Goal: Task Accomplishment & Management: Manage account settings

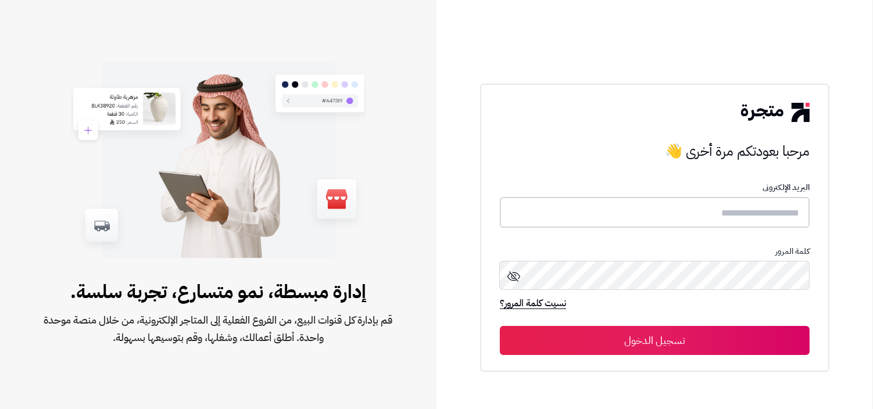
click at [746, 223] on input "text" at bounding box center [655, 212] width 310 height 31
type input "**********"
click at [500, 325] on button "تسجيل الدخول" at bounding box center [655, 339] width 310 height 29
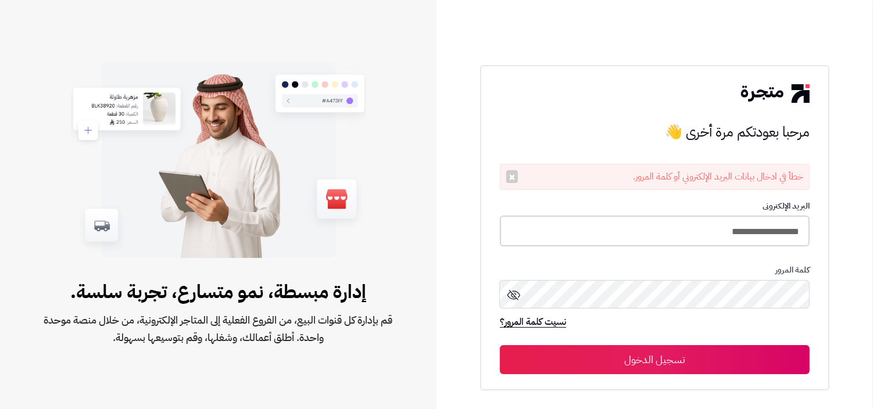
click at [677, 231] on input "**********" at bounding box center [655, 231] width 310 height 31
type input "**********"
click at [500, 345] on button "تسجيل الدخول" at bounding box center [655, 359] width 310 height 29
click at [629, 223] on input "**********" at bounding box center [655, 231] width 310 height 31
click at [601, 217] on input "**********" at bounding box center [655, 231] width 310 height 30
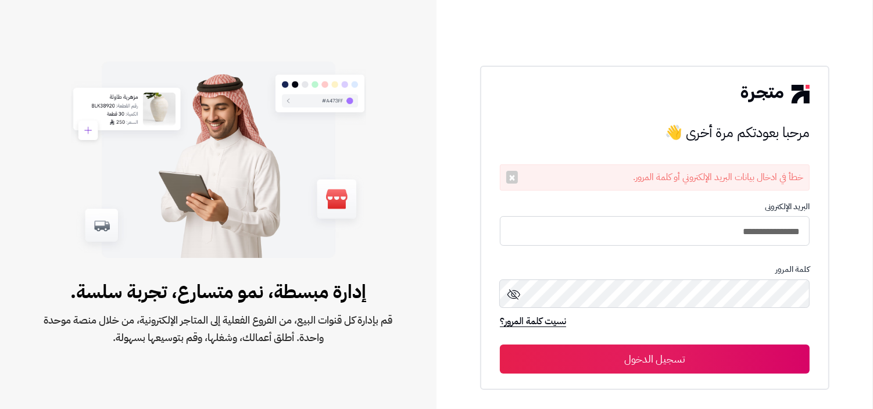
click at [597, 236] on input "**********" at bounding box center [655, 231] width 310 height 30
type input "**********"
click at [500, 345] on button "تسجيل الدخول" at bounding box center [655, 359] width 310 height 29
click at [644, 229] on input "**********" at bounding box center [655, 231] width 310 height 31
type input "**********"
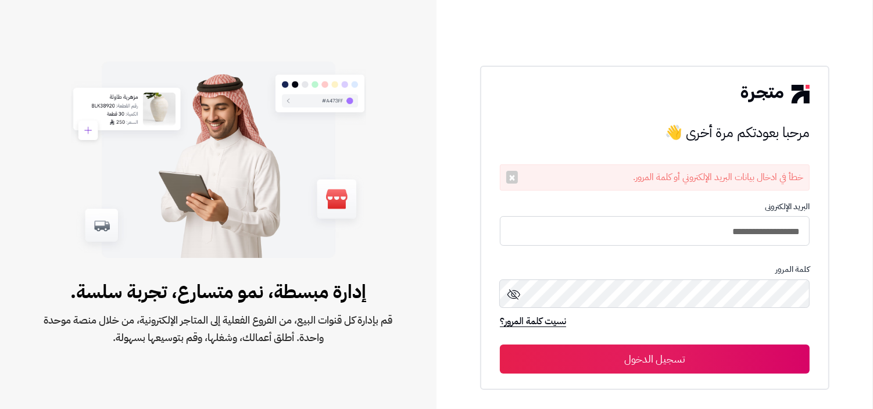
click at [500, 345] on button "تسجيل الدخول" at bounding box center [655, 359] width 310 height 29
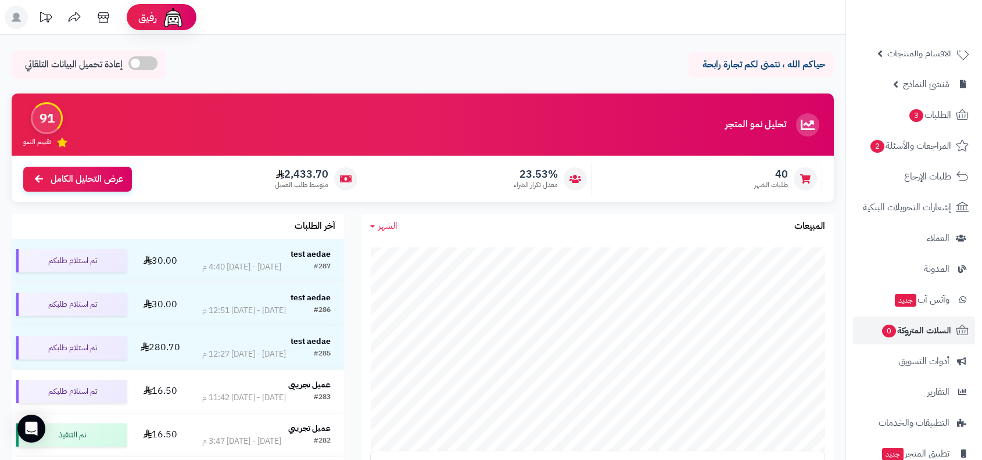
scroll to position [163, 0]
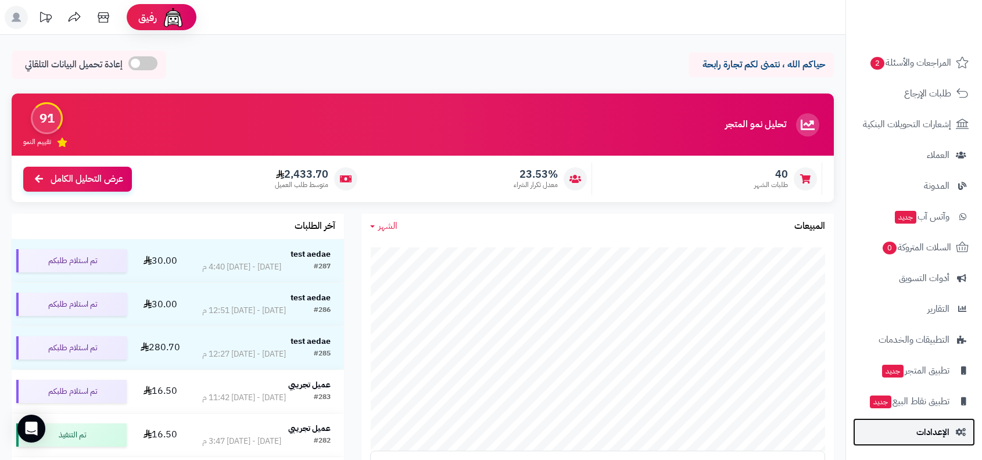
click at [921, 432] on span "الإعدادات" at bounding box center [932, 432] width 33 height 16
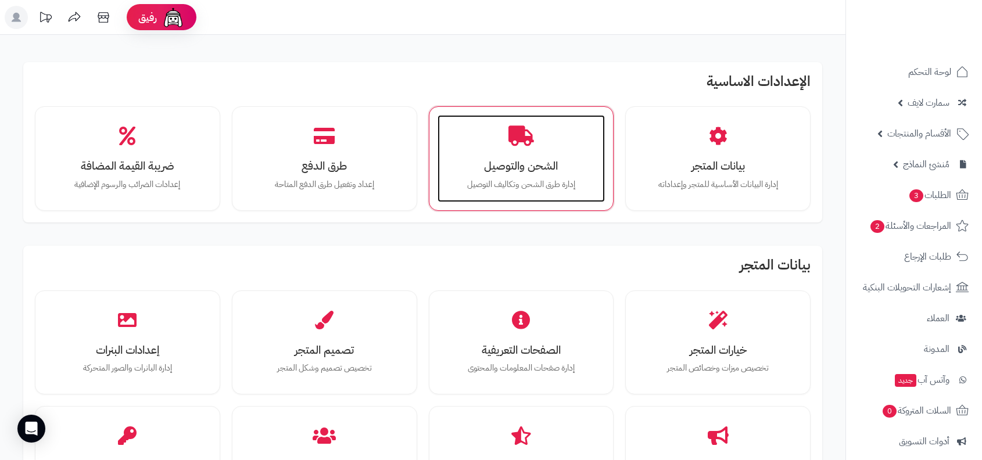
click at [528, 170] on h3 "الشحن والتوصيل" at bounding box center [521, 166] width 145 height 12
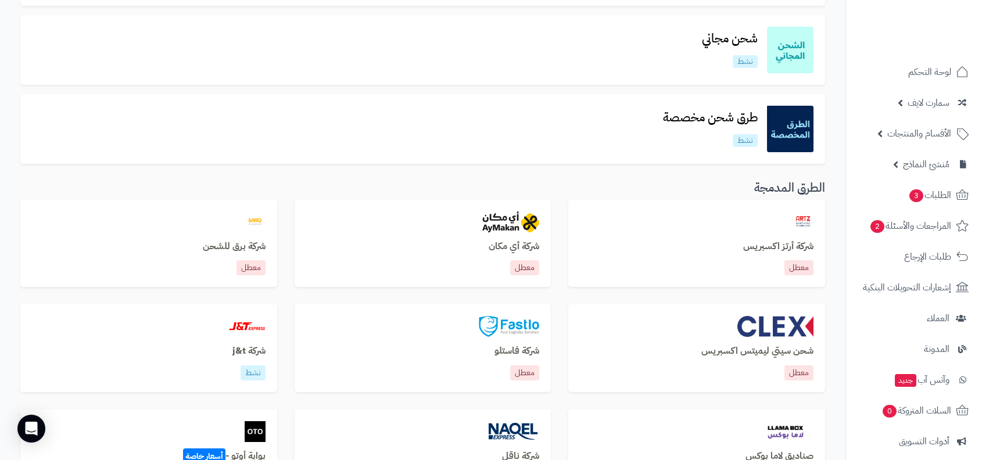
scroll to position [223, 0]
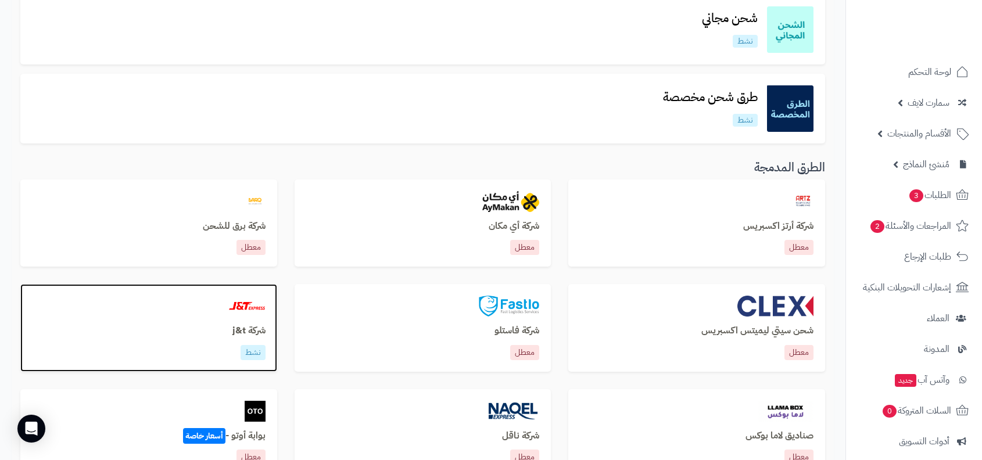
click at [193, 332] on h3 "شركة j&t" at bounding box center [149, 331] width 234 height 10
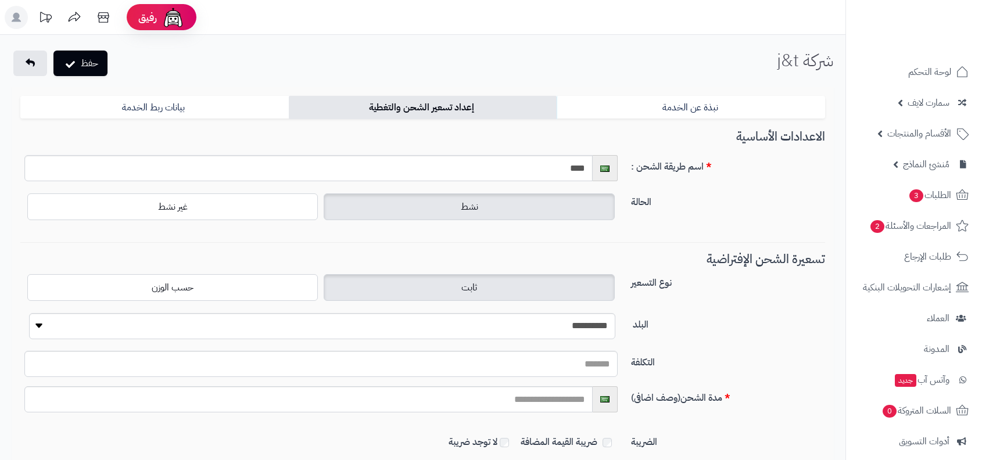
scroll to position [125, 0]
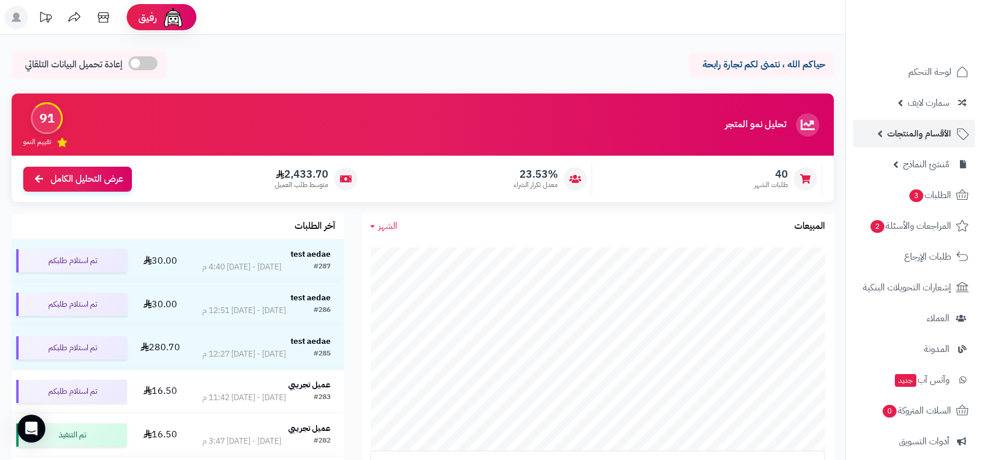
click at [937, 120] on link "الأقسام والمنتجات" at bounding box center [914, 134] width 122 height 28
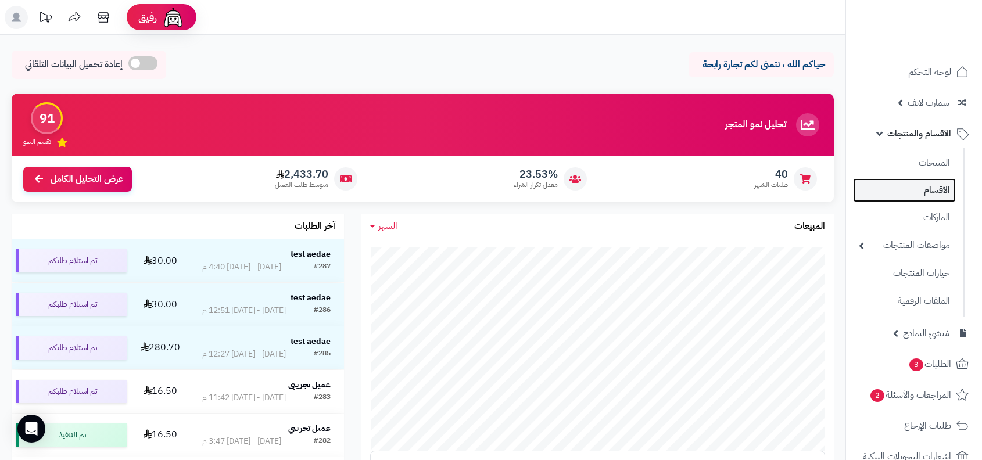
click at [920, 182] on link "الأقسام" at bounding box center [904, 190] width 103 height 24
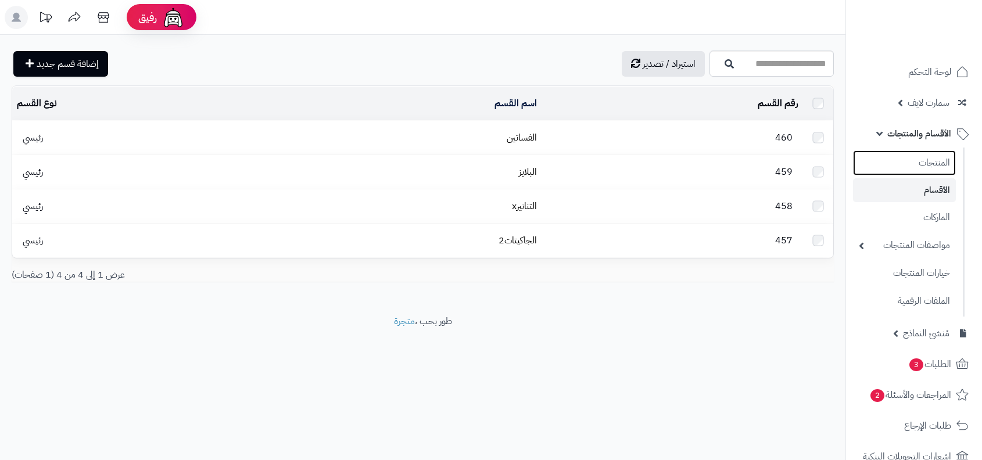
click at [933, 166] on link "المنتجات" at bounding box center [904, 162] width 103 height 25
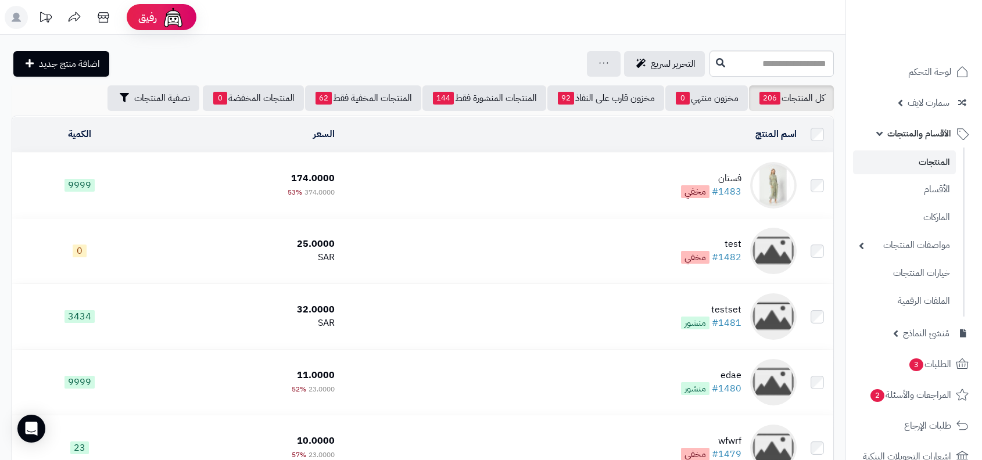
click at [666, 153] on td "فستان #1483 مخفي" at bounding box center [570, 185] width 462 height 65
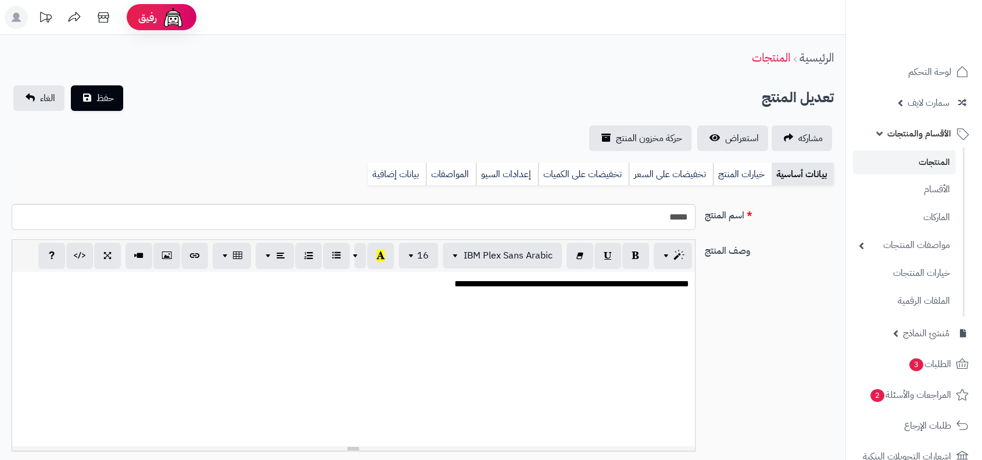
select select
click at [925, 167] on link "المنتجات" at bounding box center [904, 162] width 103 height 24
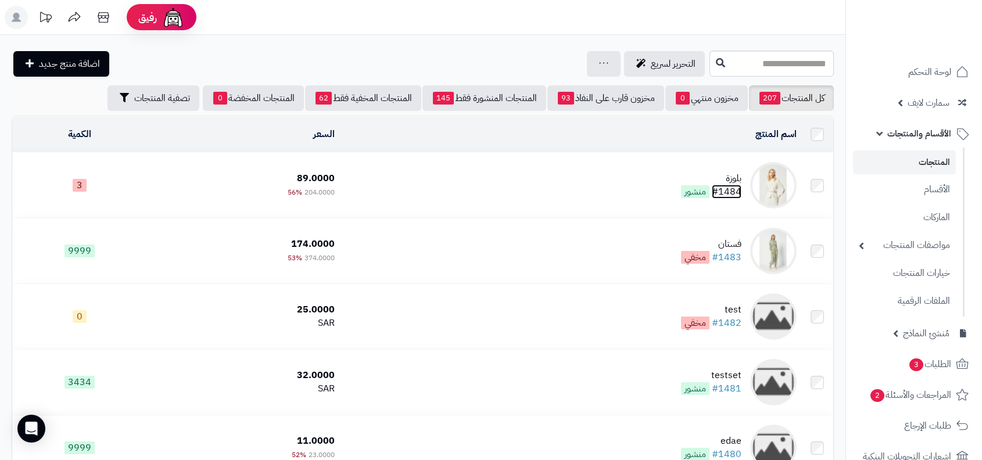
click at [741, 187] on link "#1484" at bounding box center [727, 192] width 30 height 14
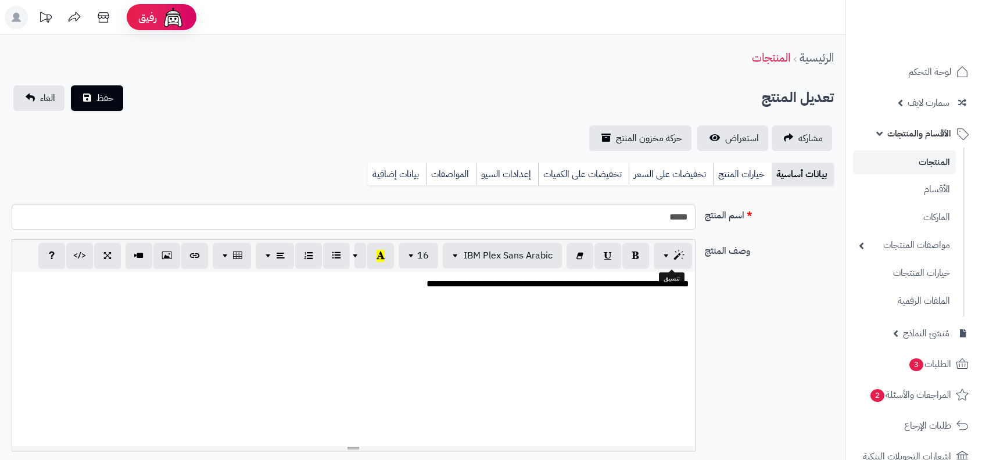
select select
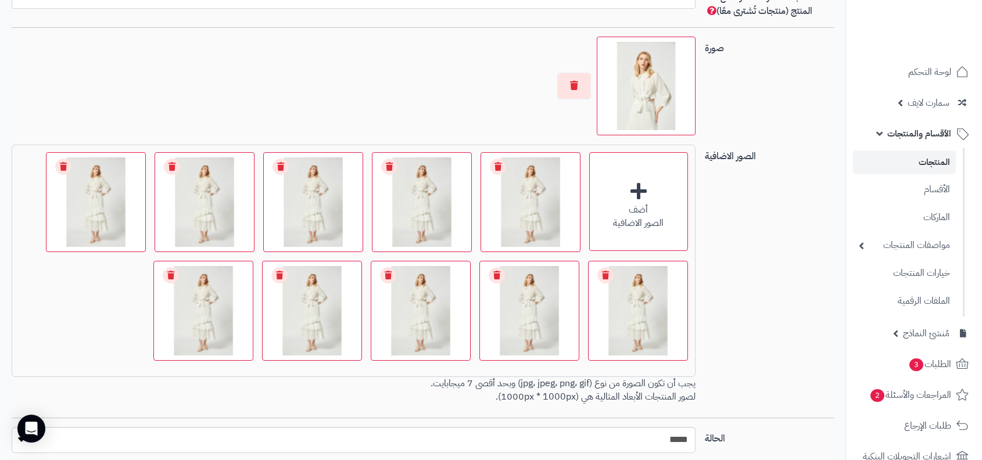
scroll to position [811, 0]
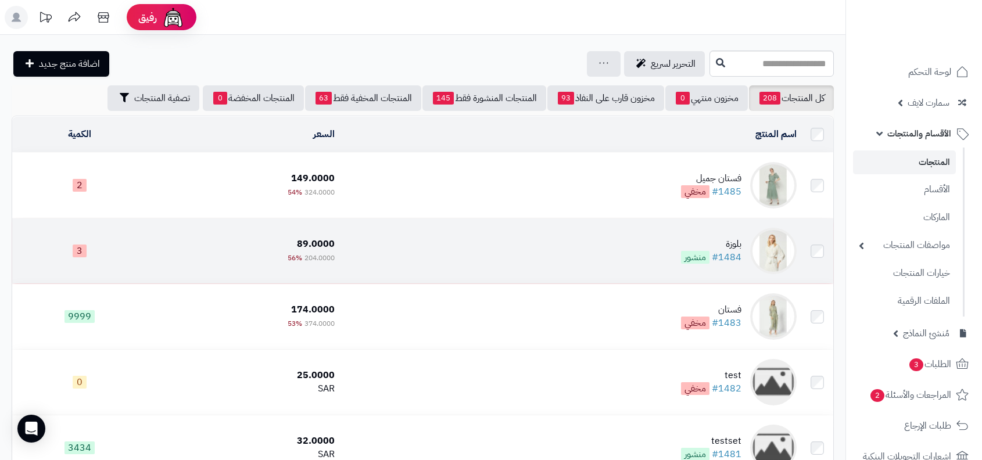
click at [694, 251] on span "منشور" at bounding box center [695, 257] width 28 height 13
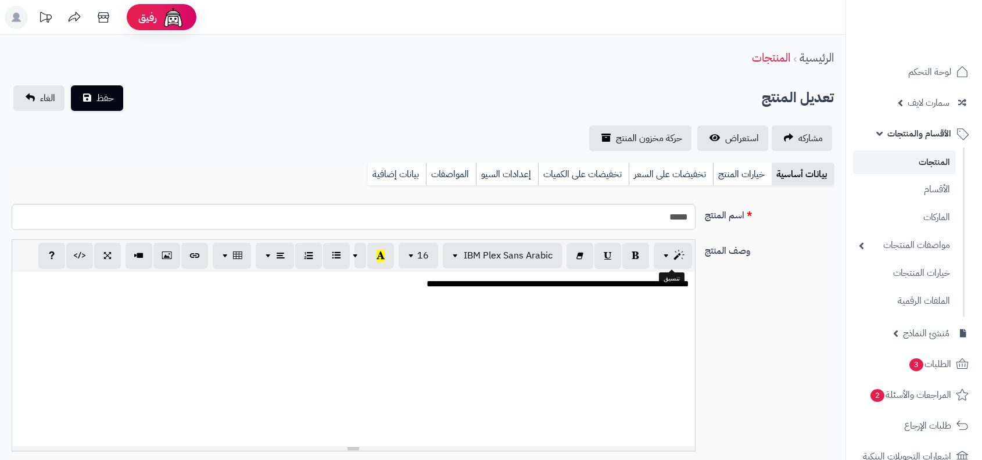
select select
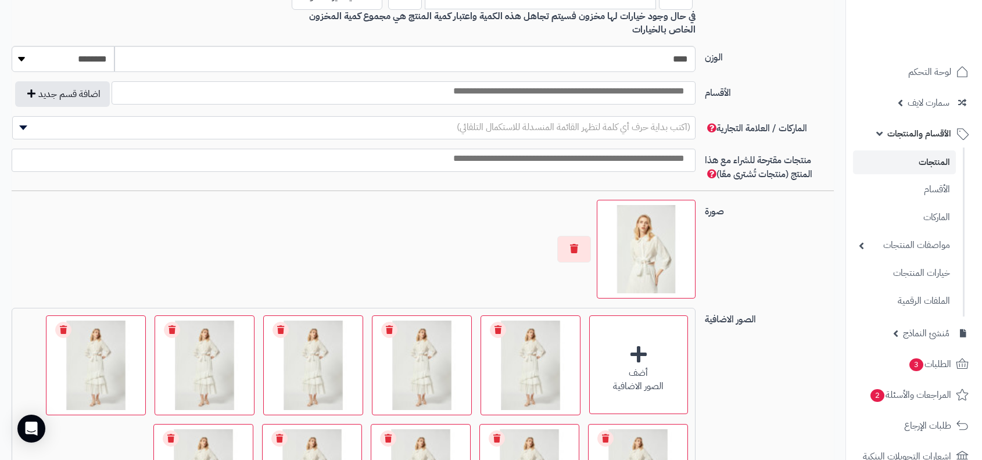
scroll to position [684, 0]
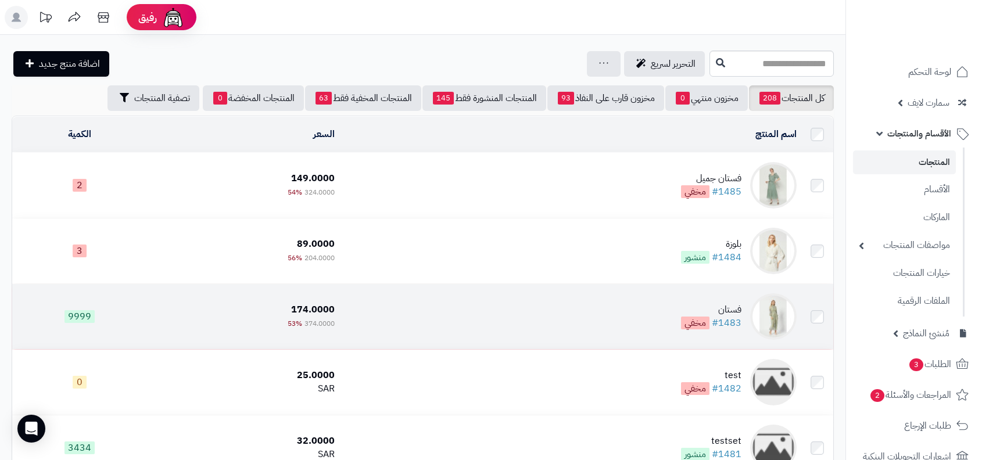
click at [677, 293] on td "فستان #1483 مخفي" at bounding box center [570, 316] width 462 height 65
click at [699, 311] on div "فستان" at bounding box center [711, 309] width 60 height 13
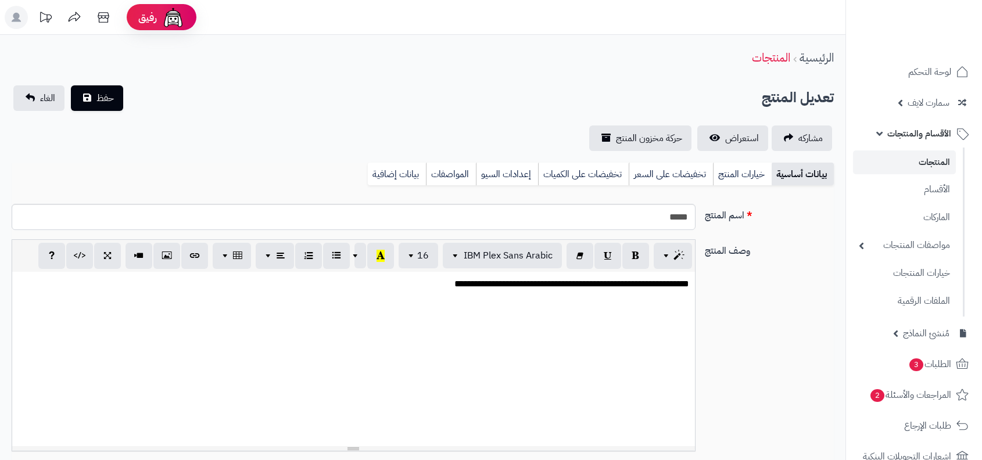
select select
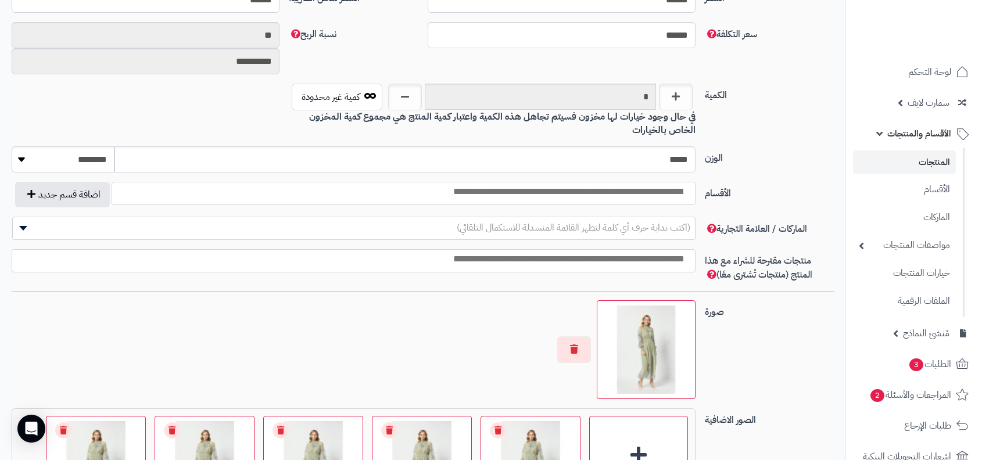
scroll to position [455, 0]
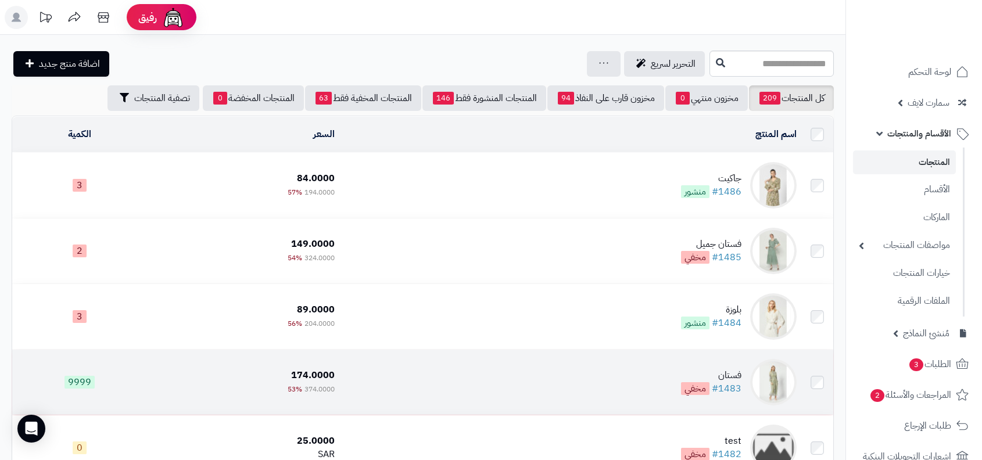
click at [709, 388] on span "مخفي" at bounding box center [695, 388] width 28 height 13
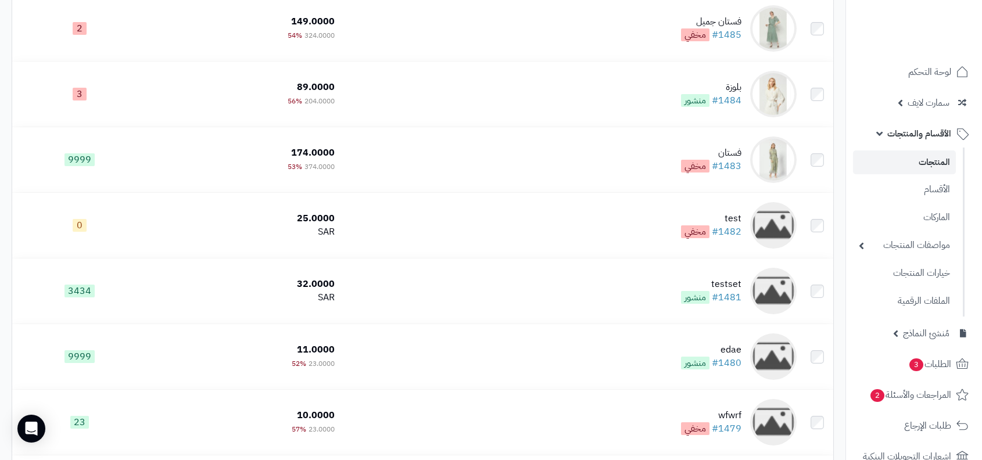
scroll to position [269, 0]
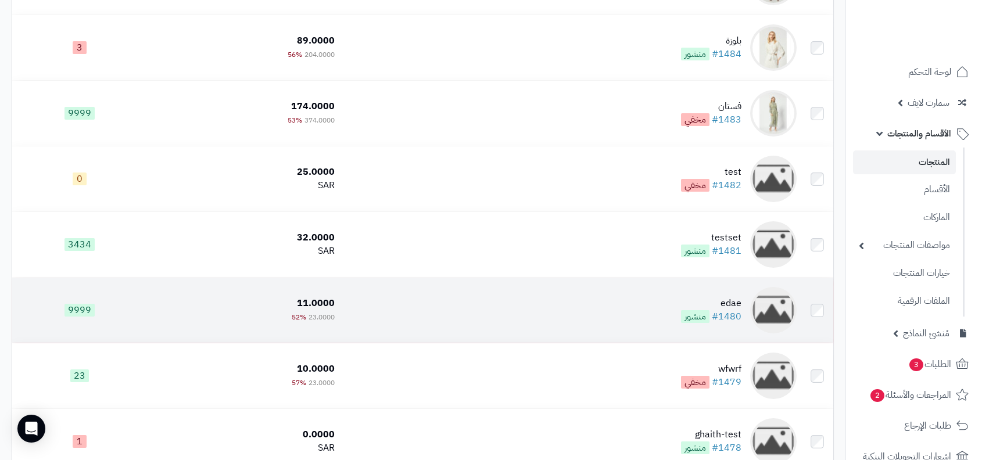
click at [690, 289] on td "edae #1480 منشور" at bounding box center [570, 310] width 462 height 65
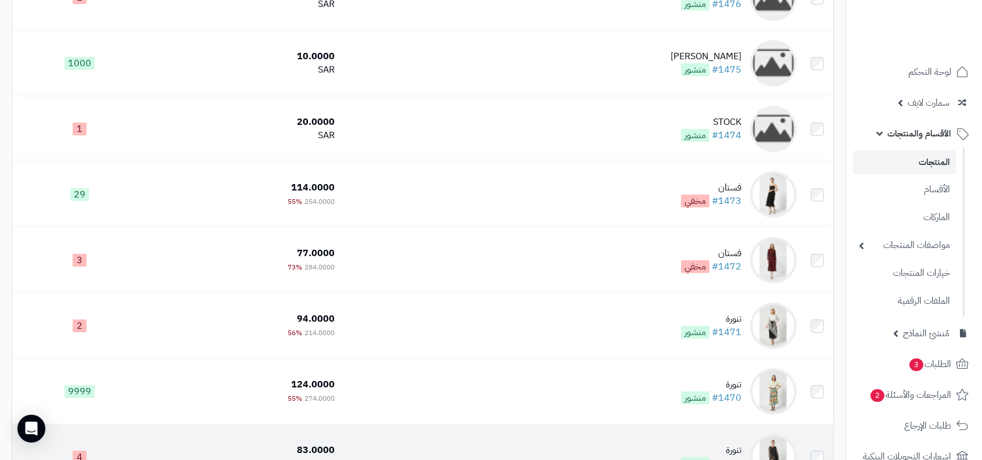
scroll to position [1020, 0]
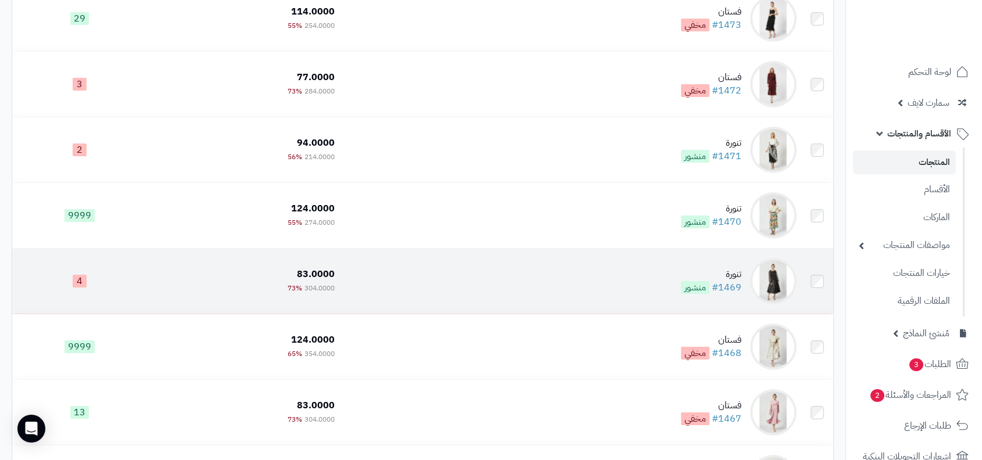
click at [694, 262] on td "تنورة #1469 منشور" at bounding box center [570, 281] width 462 height 65
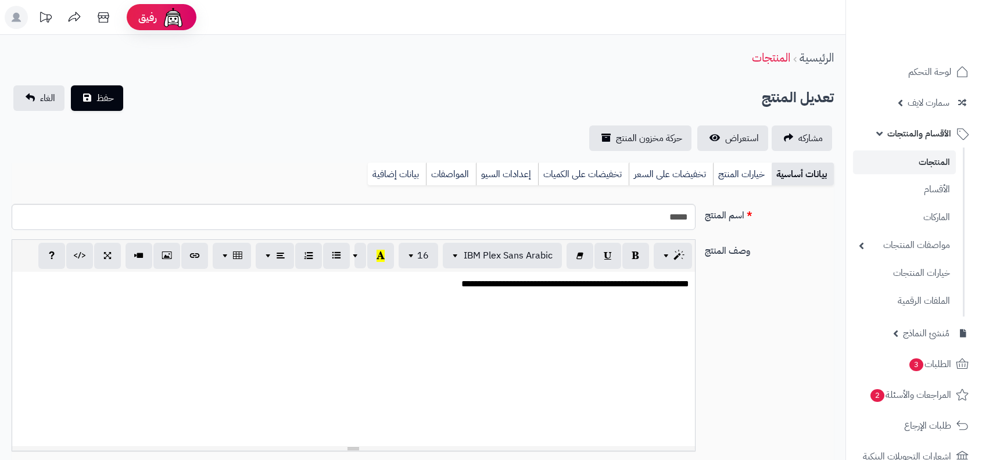
select select
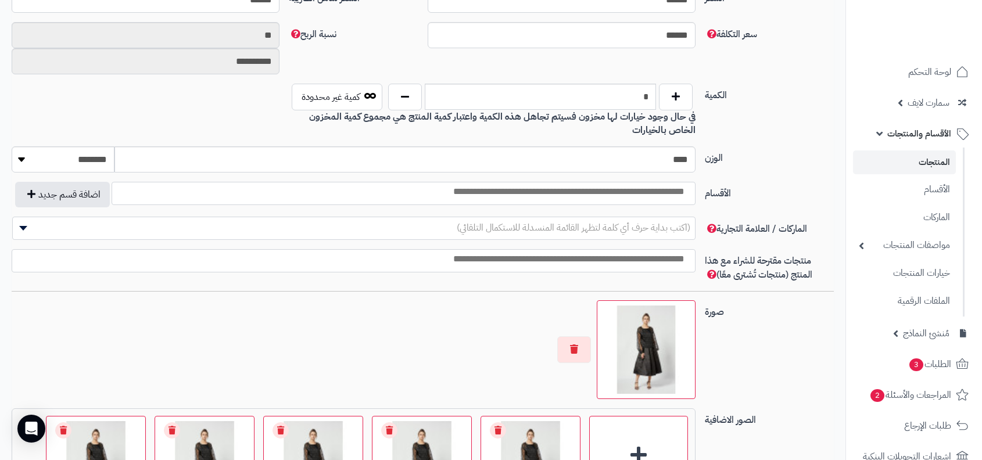
scroll to position [515, 0]
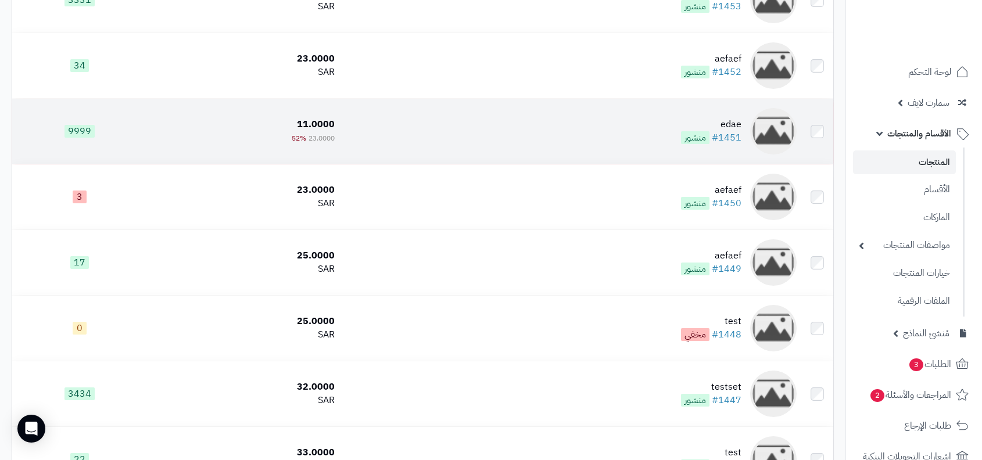
scroll to position [3205, 0]
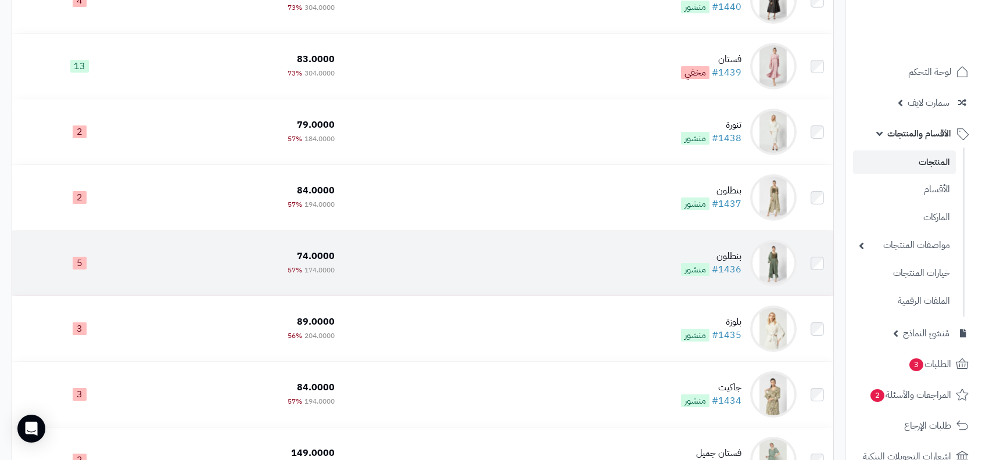
click at [714, 254] on td "بنطلون #1436 منشور" at bounding box center [570, 263] width 462 height 65
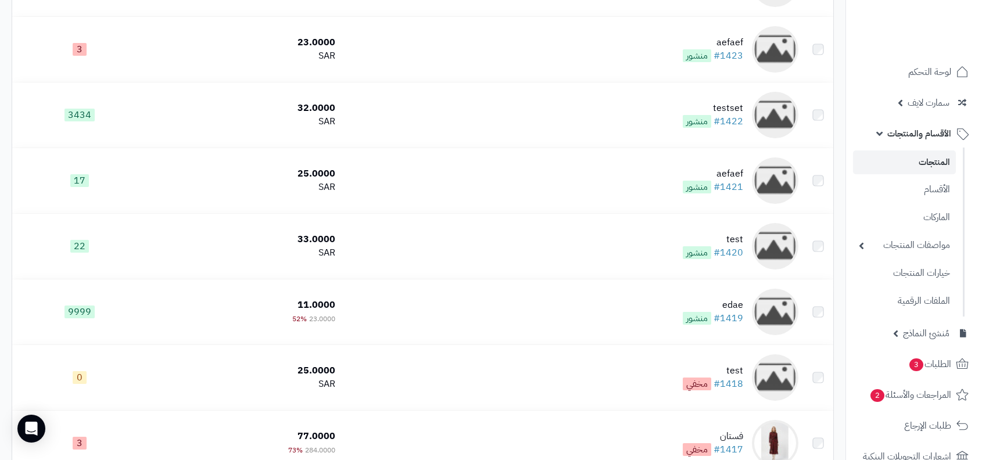
scroll to position [4635, 0]
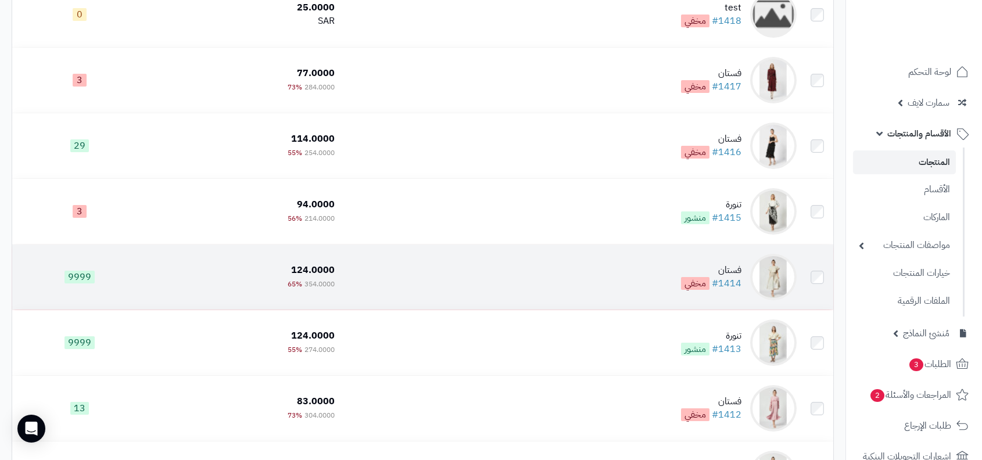
click at [701, 310] on td "فستان #1414 مخفي" at bounding box center [570, 277] width 462 height 65
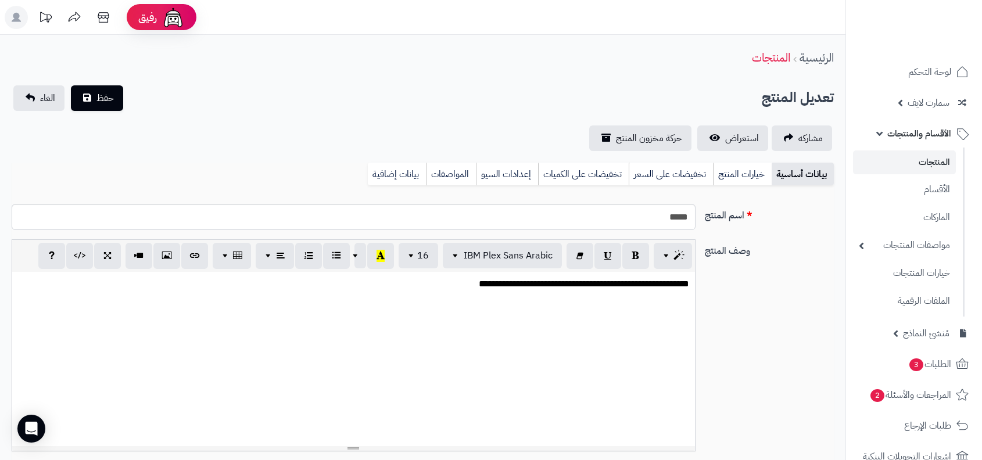
select select
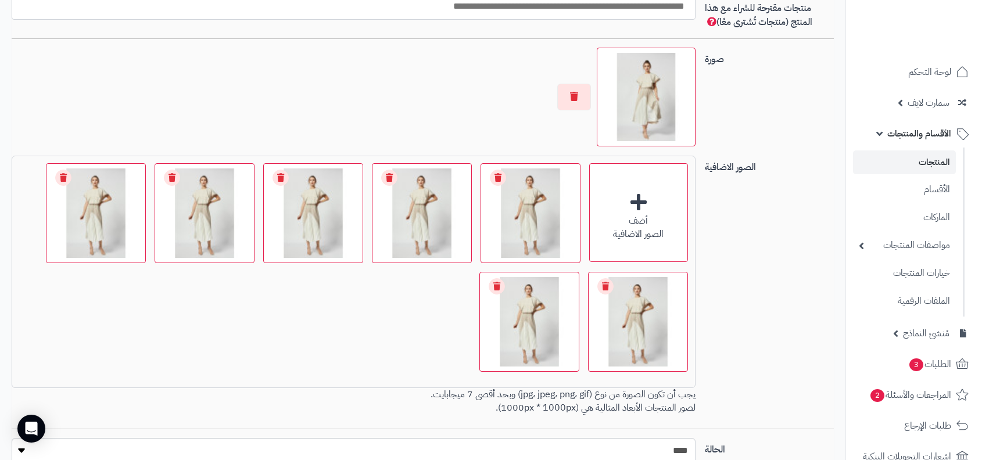
scroll to position [765, 0]
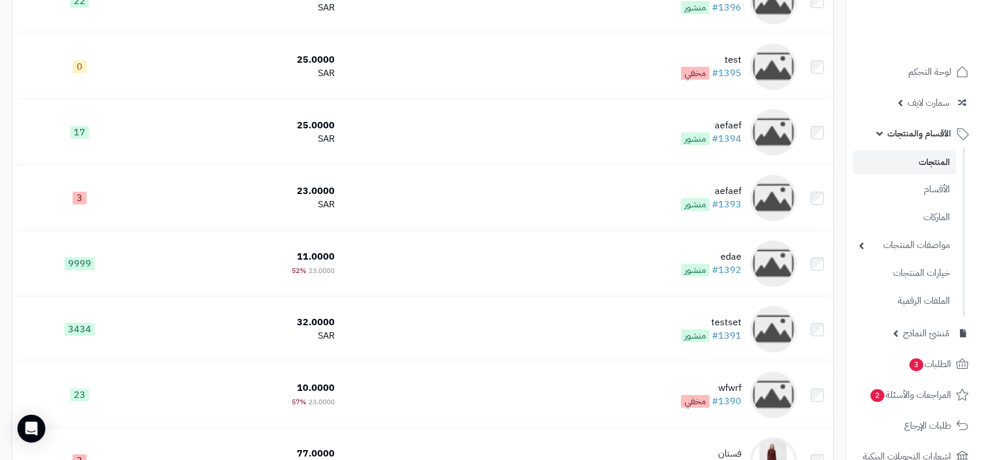
scroll to position [6363, 0]
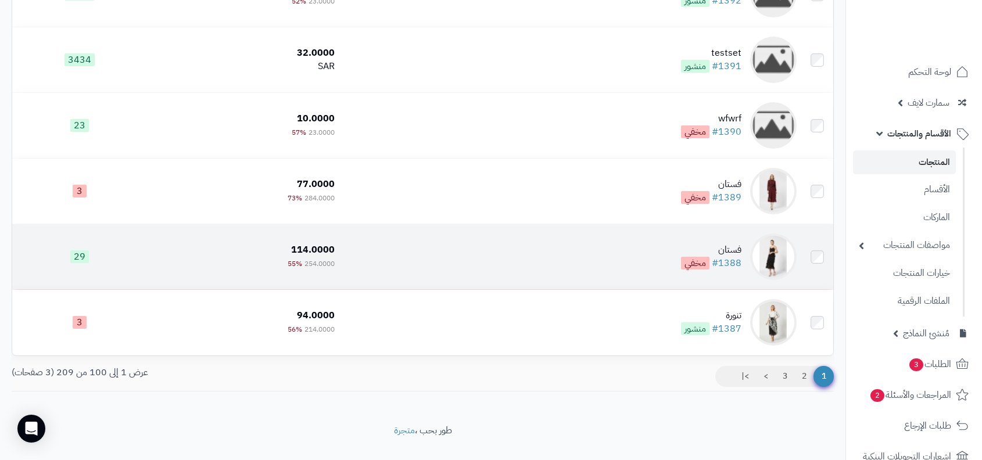
click at [728, 289] on td "فستان #1388 مخفي" at bounding box center [570, 256] width 462 height 65
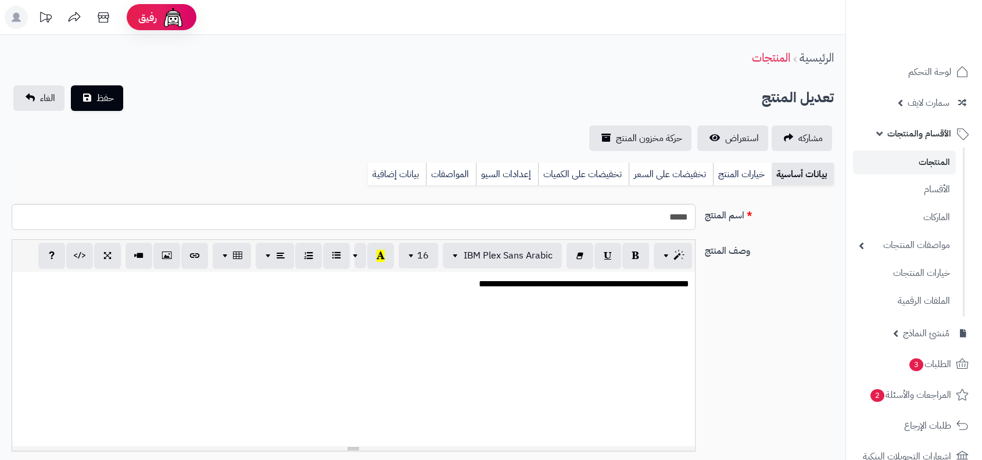
select select
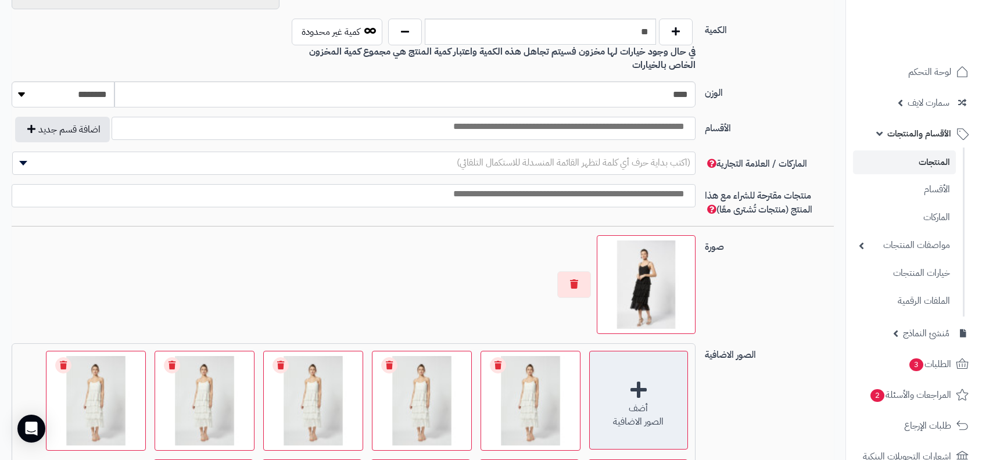
scroll to position [657, 0]
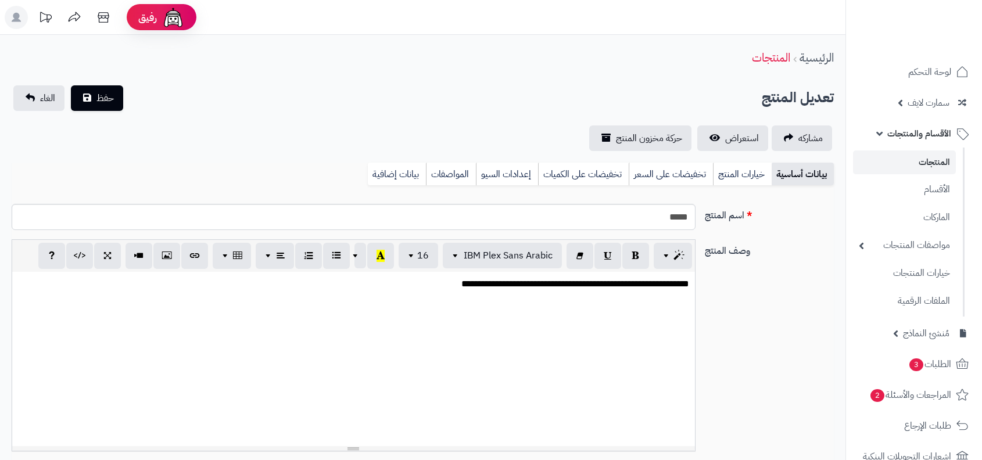
select select
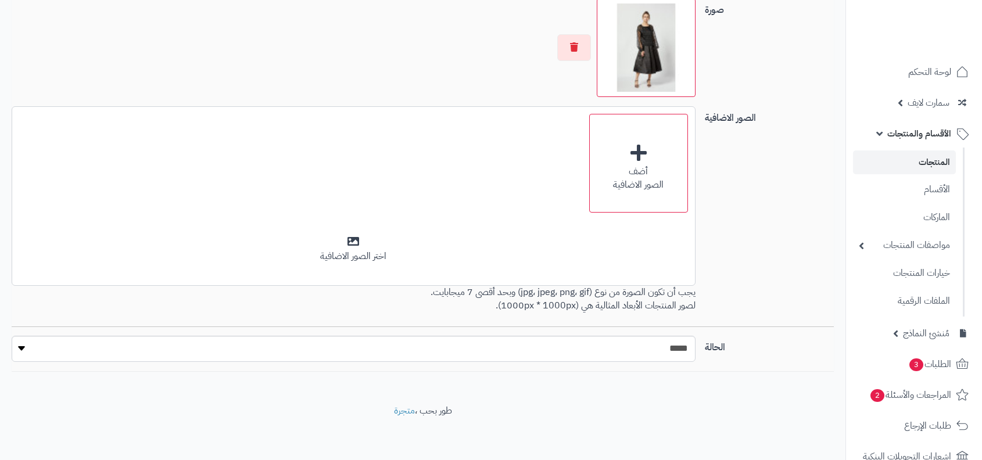
scroll to position [818, 0]
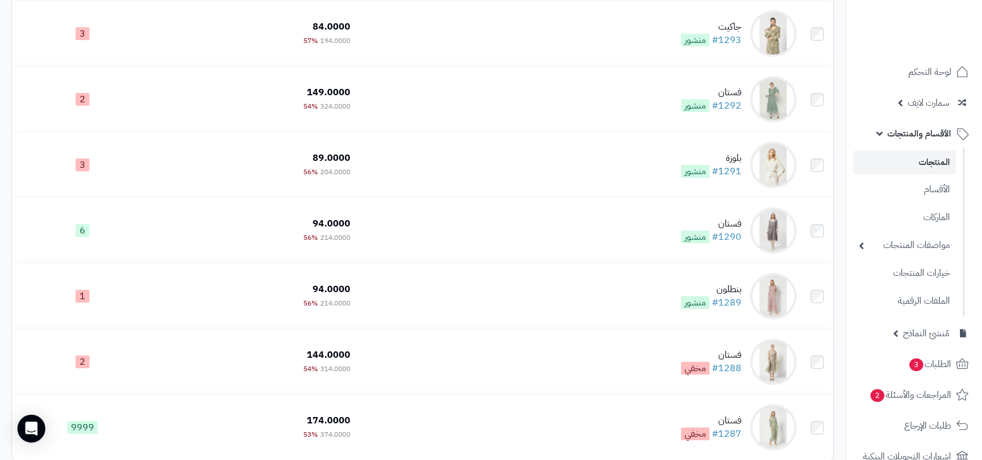
scroll to position [6396, 0]
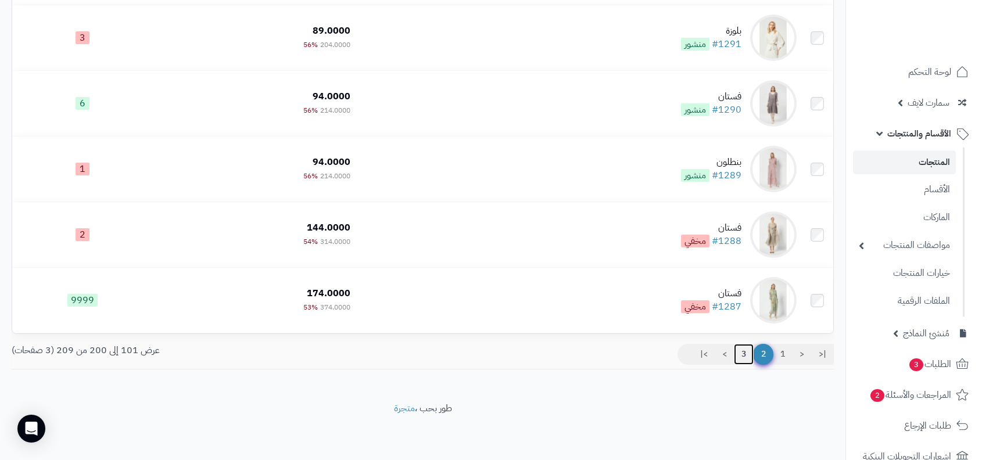
click at [739, 359] on link "3" at bounding box center [744, 354] width 20 height 21
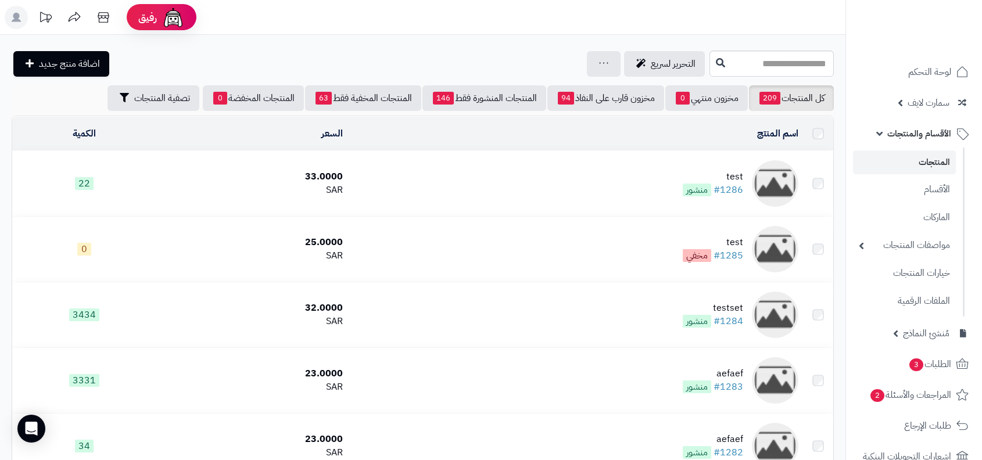
scroll to position [408, 0]
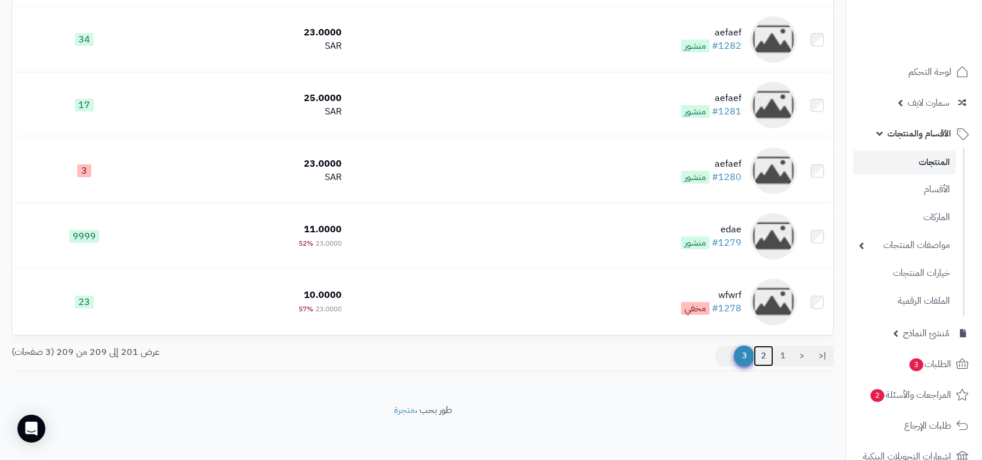
click at [759, 353] on link "2" at bounding box center [764, 356] width 20 height 21
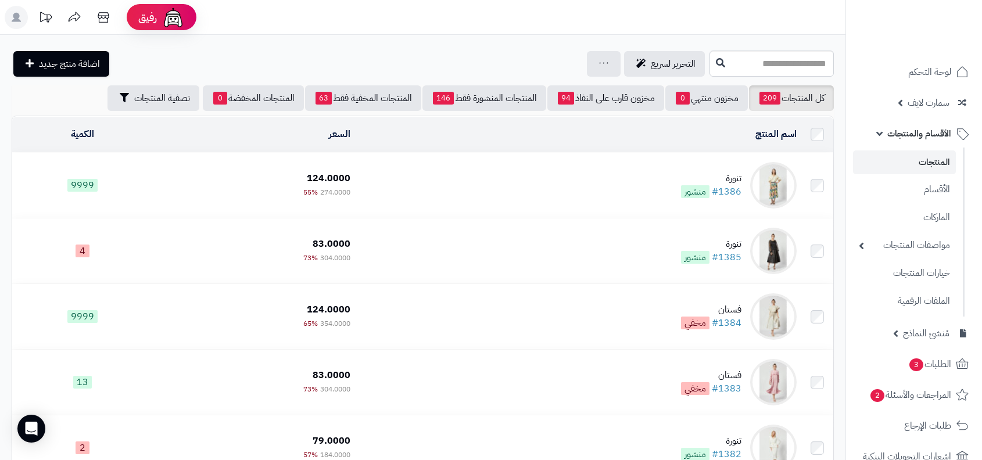
scroll to position [15, 0]
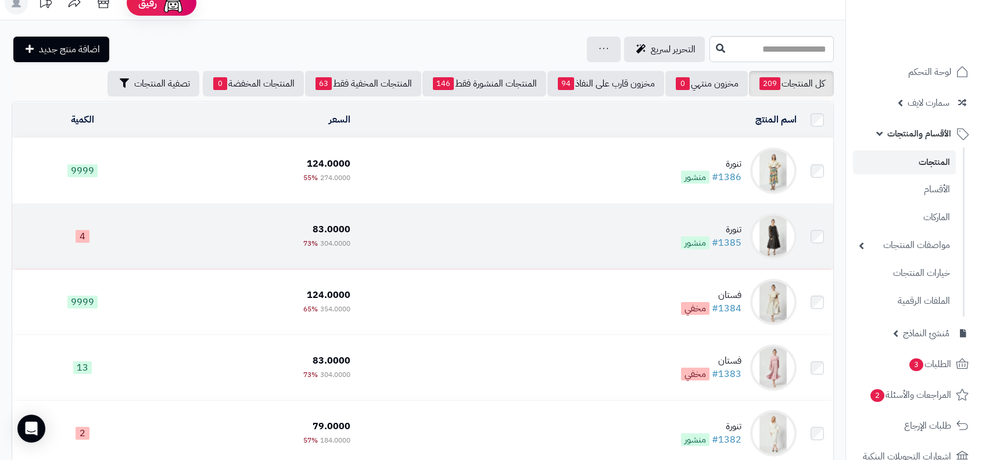
click at [728, 223] on div "تنورة" at bounding box center [711, 229] width 60 height 13
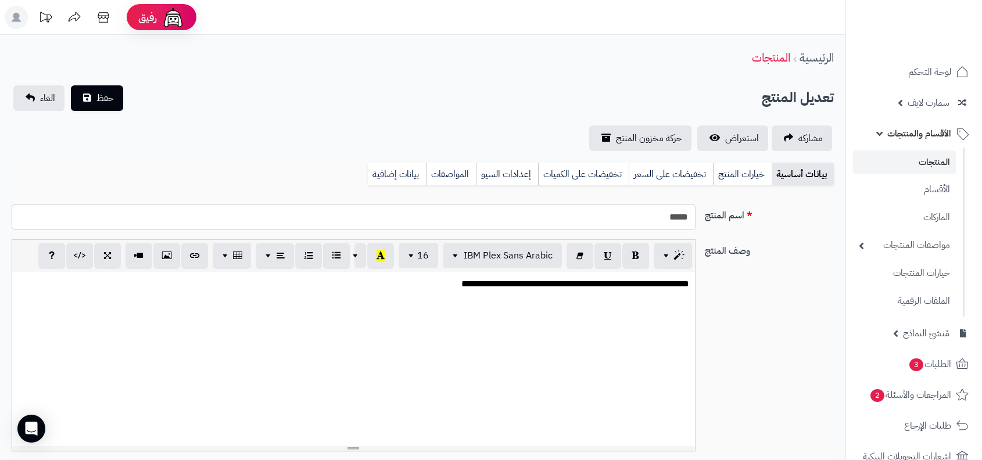
select select
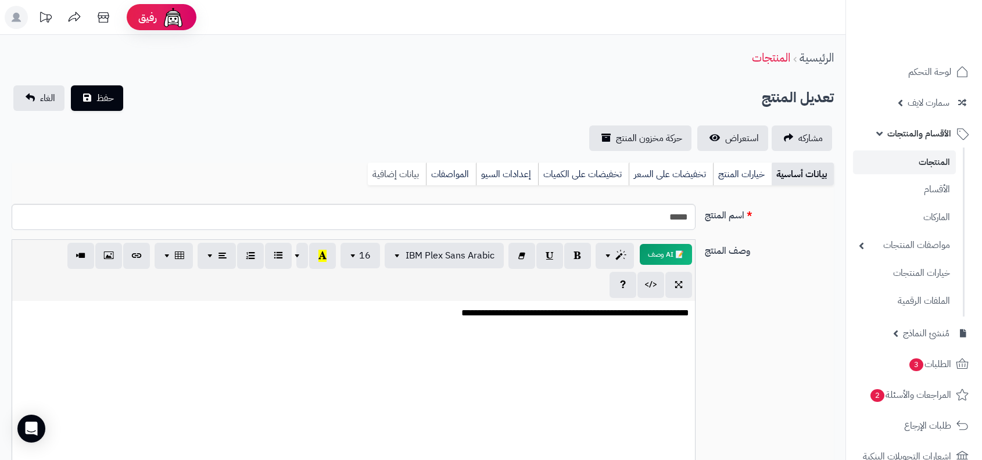
click at [403, 170] on link "بيانات إضافية" at bounding box center [397, 174] width 58 height 23
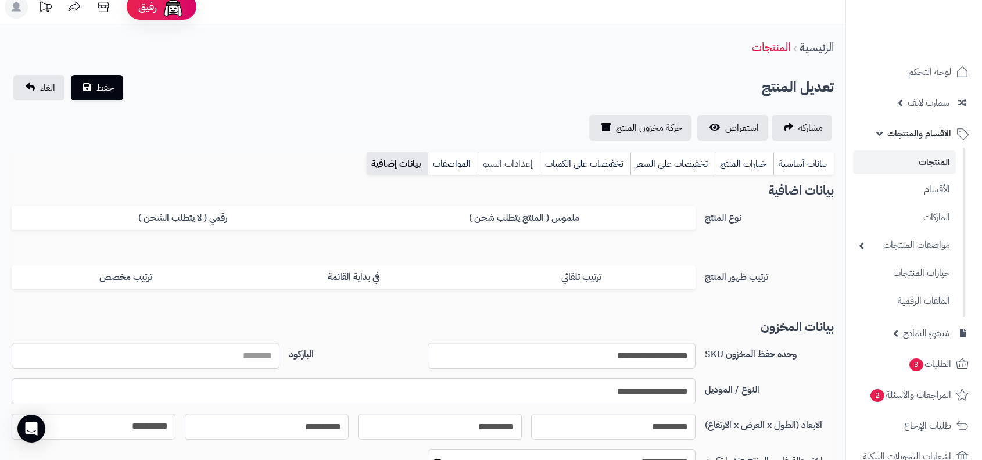
click at [499, 166] on link "إعدادات السيو" at bounding box center [509, 163] width 62 height 23
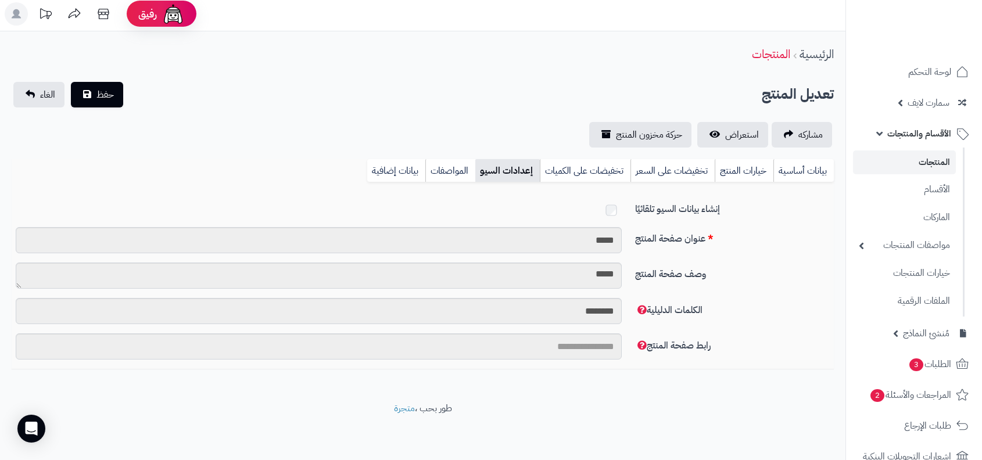
scroll to position [3, 0]
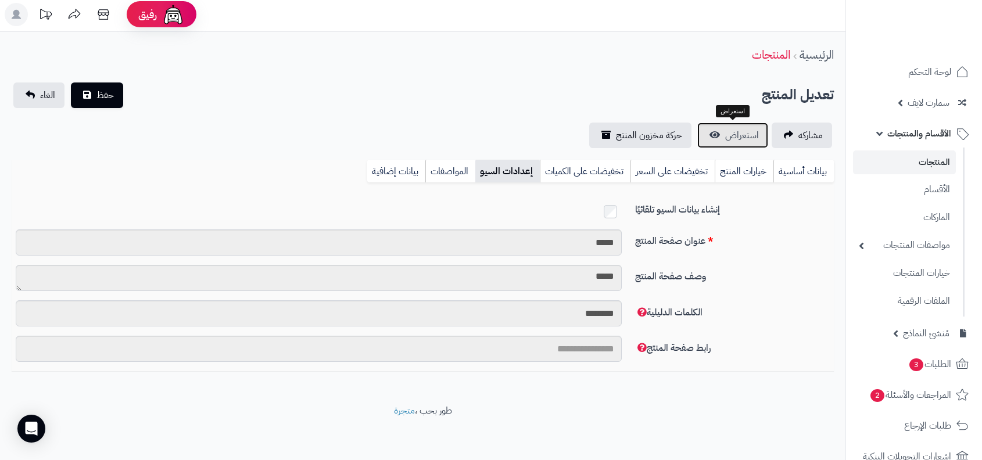
click at [736, 130] on span "استعراض" at bounding box center [742, 135] width 34 height 14
click at [924, 159] on link "المنتجات" at bounding box center [904, 162] width 103 height 24
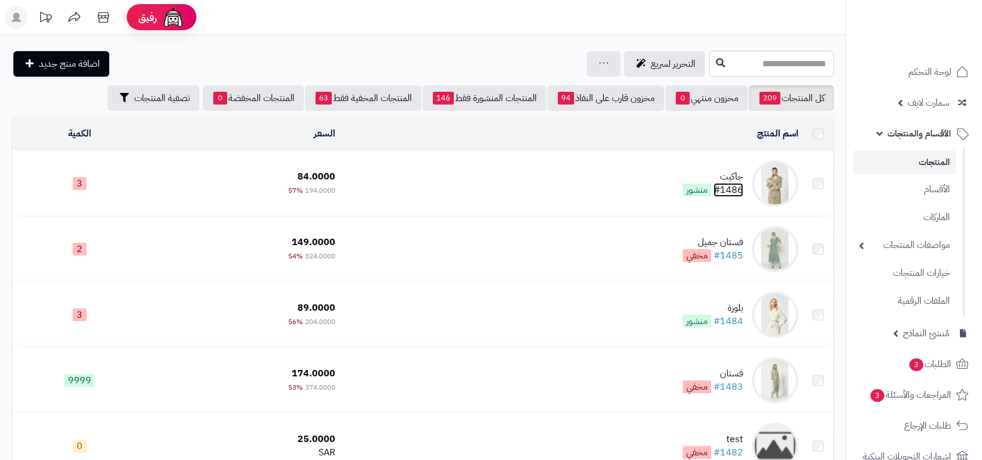
click at [714, 185] on link "#1486" at bounding box center [729, 190] width 30 height 14
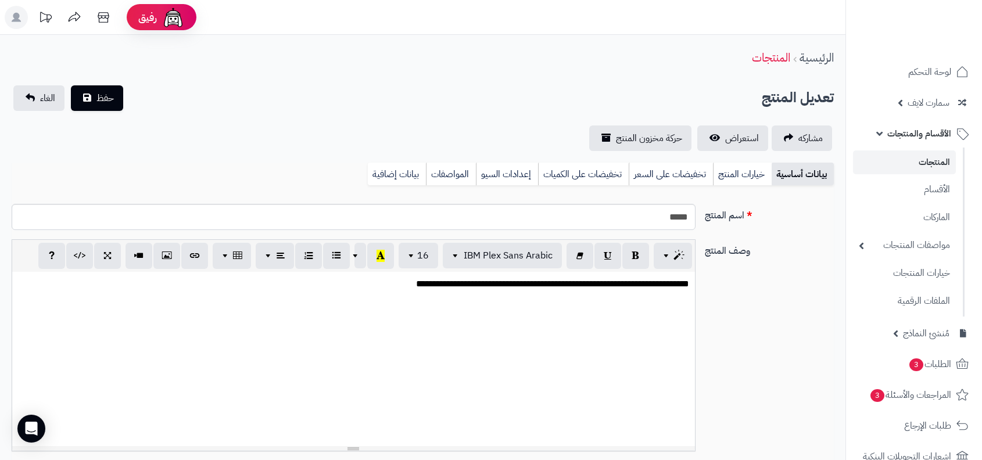
select select
click at [504, 177] on link "إعدادات السيو" at bounding box center [507, 174] width 62 height 23
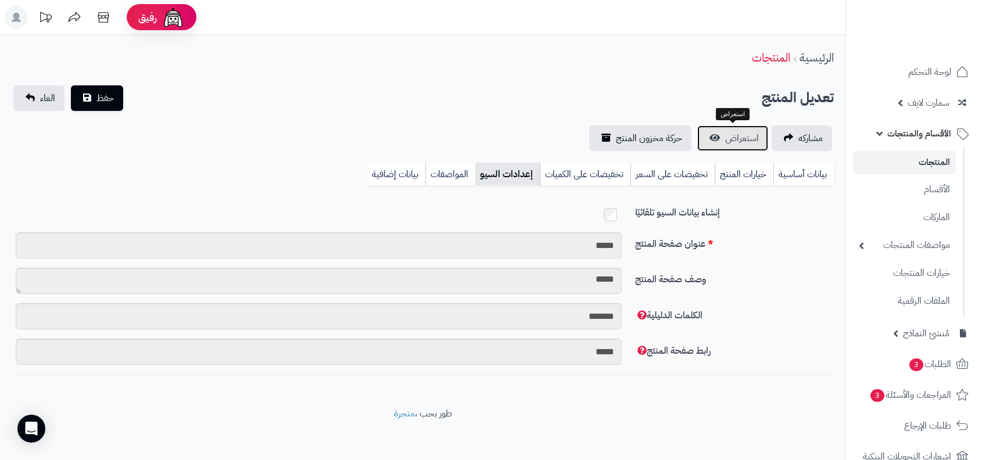
click at [765, 127] on link "استعراض" at bounding box center [732, 139] width 71 height 26
click at [872, 154] on link "المنتجات" at bounding box center [904, 162] width 103 height 24
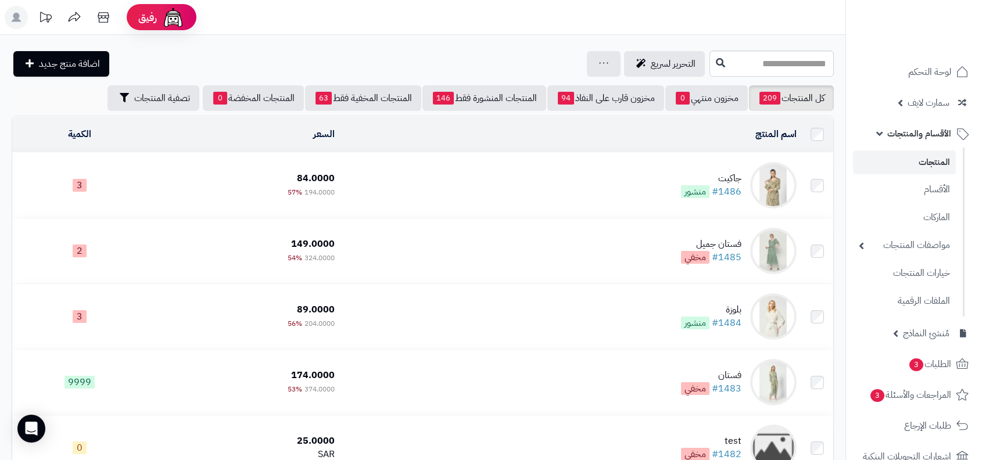
click at [716, 169] on td "جاكيت #1486 منشور" at bounding box center [570, 185] width 462 height 65
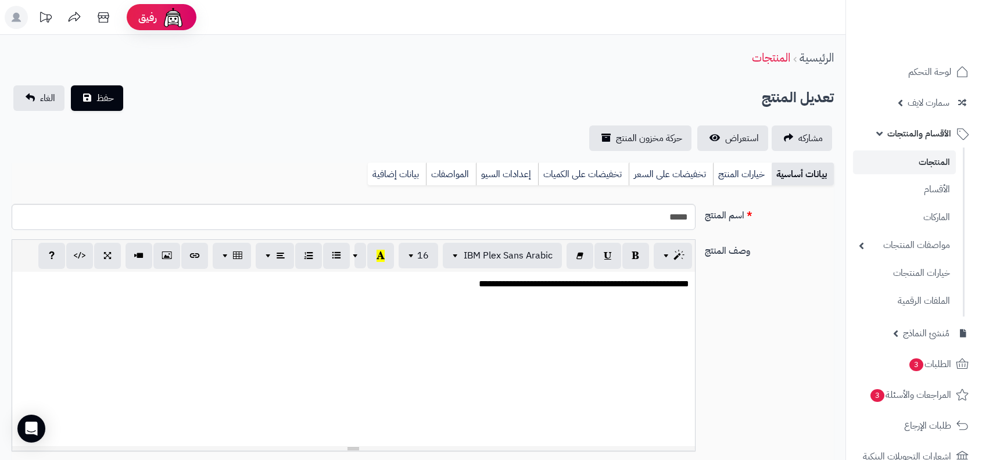
select select
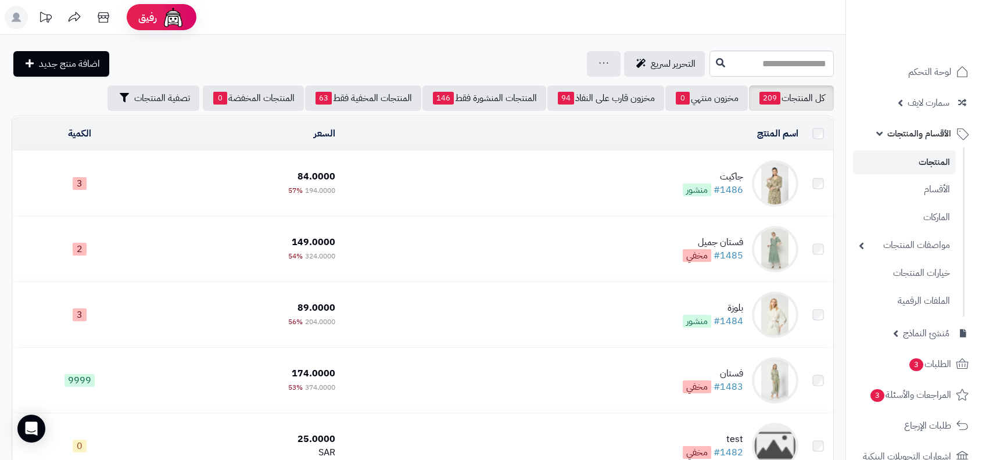
scroll to position [1526, 0]
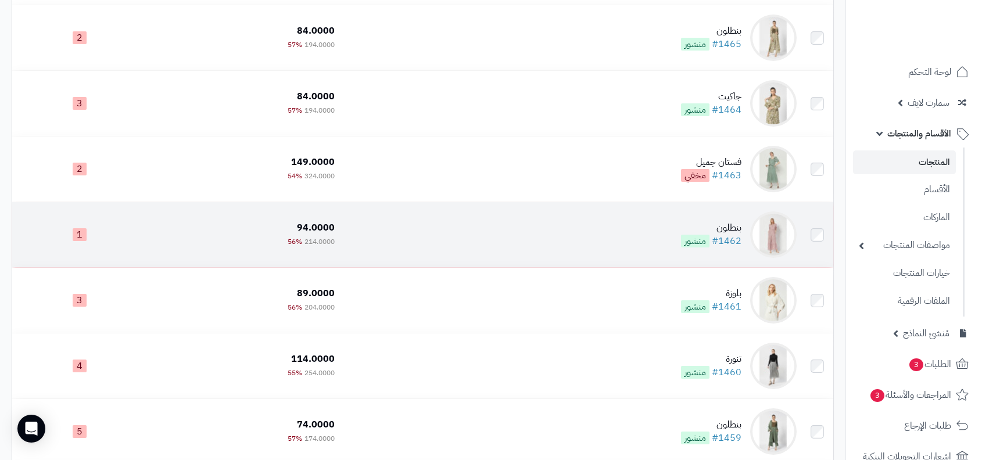
click at [736, 254] on td "بنطلون #1462 منشور" at bounding box center [570, 234] width 462 height 65
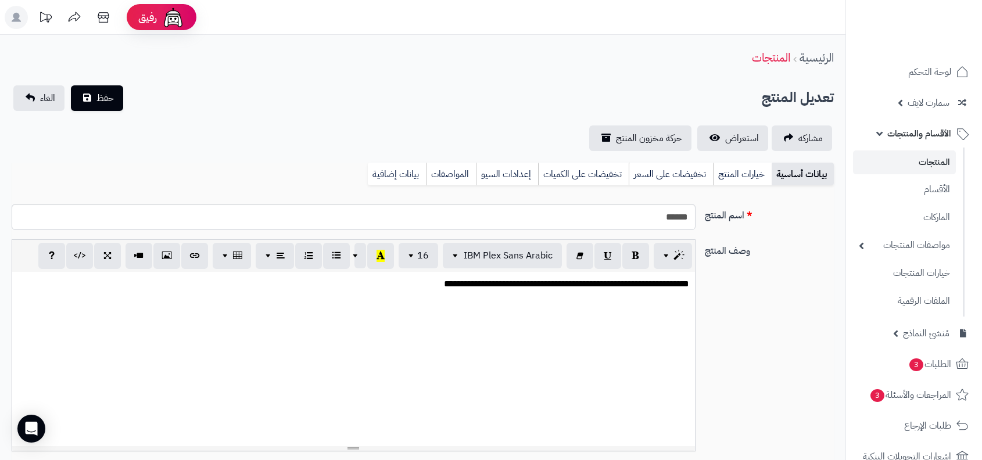
select select
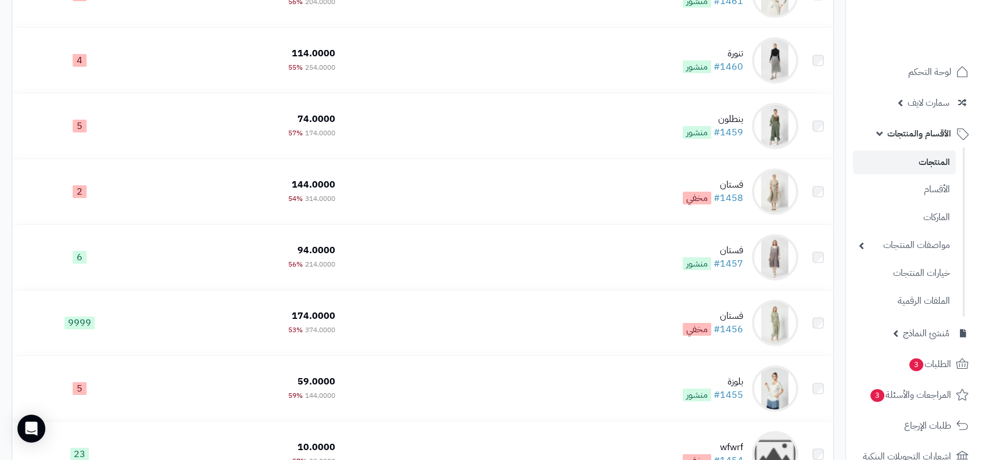
scroll to position [1887, 0]
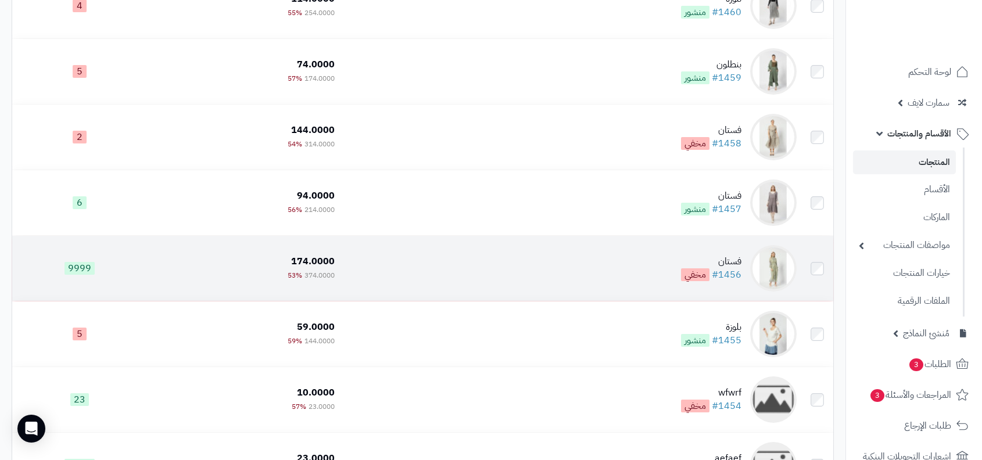
click at [734, 264] on div "فستان" at bounding box center [711, 261] width 60 height 13
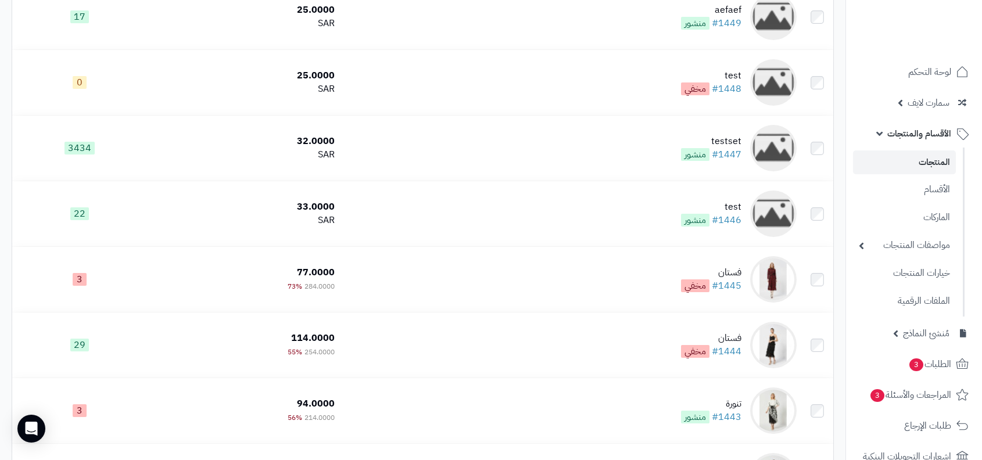
scroll to position [2653, 0]
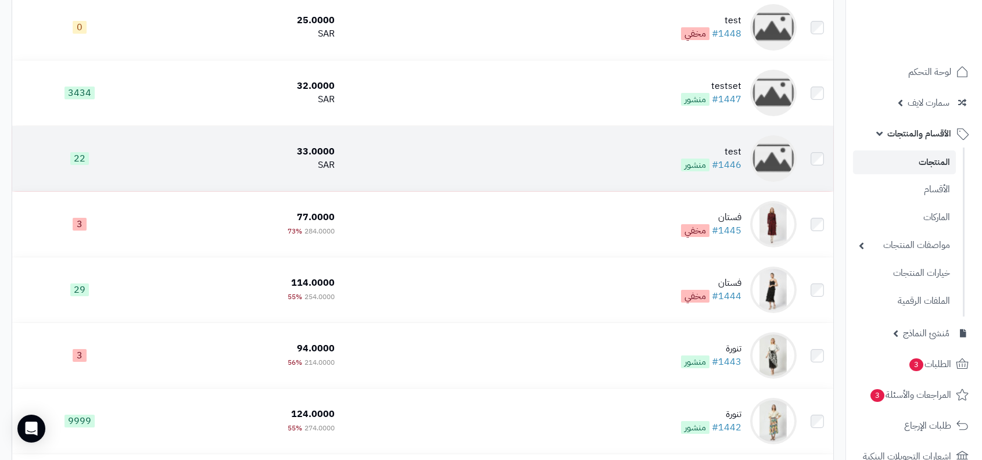
click at [727, 182] on td "test #1446 منشور" at bounding box center [570, 158] width 462 height 65
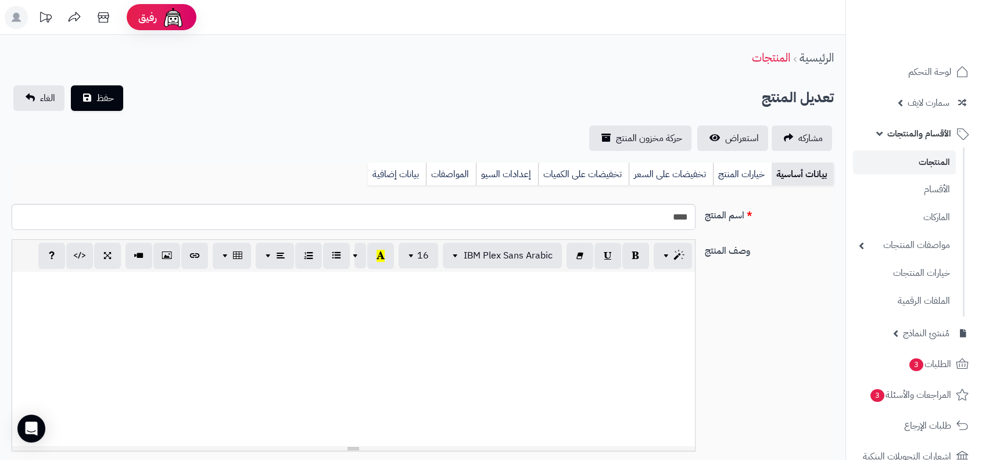
select select
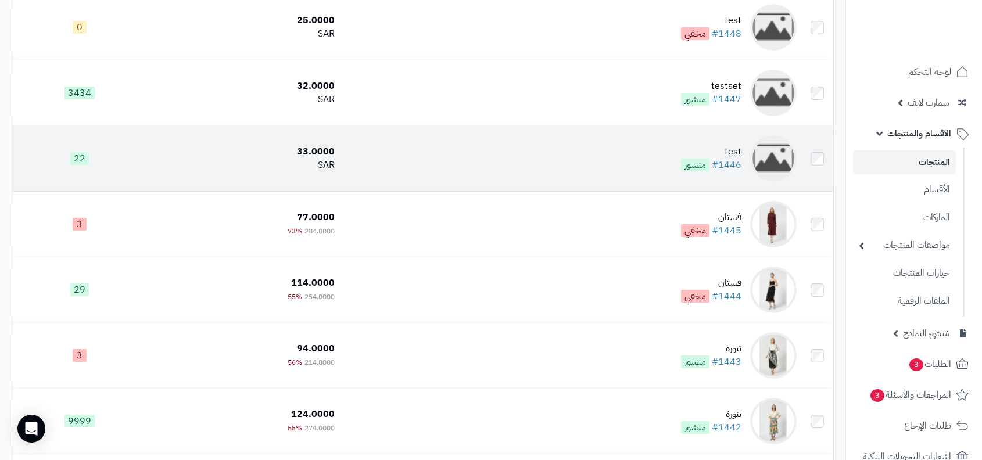
scroll to position [157, 0]
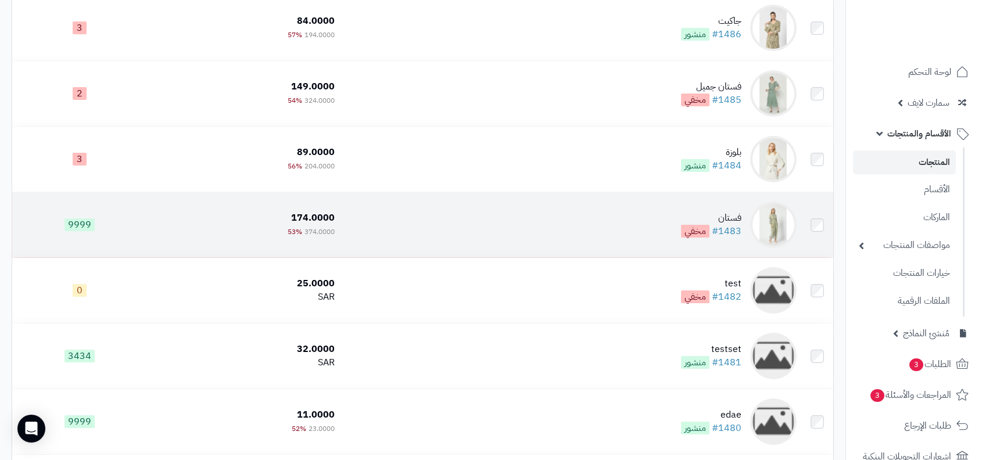
click at [710, 219] on div "فستان" at bounding box center [711, 217] width 60 height 13
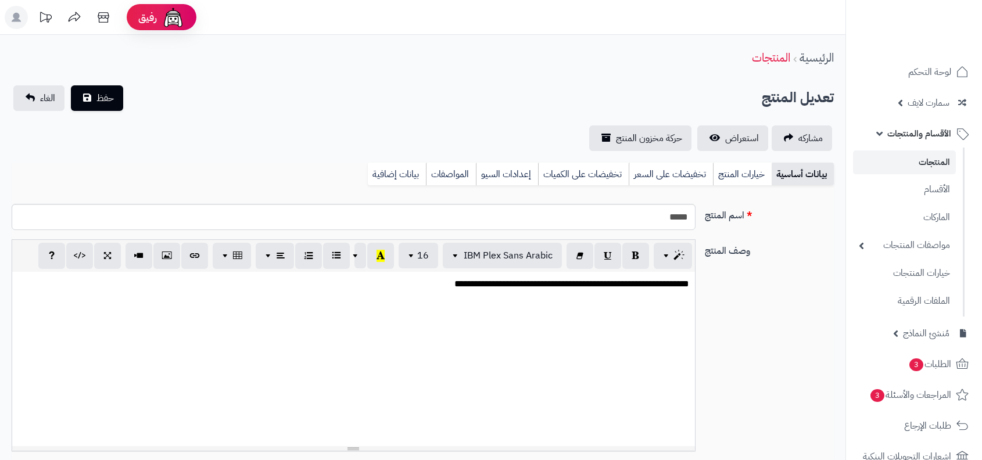
select select
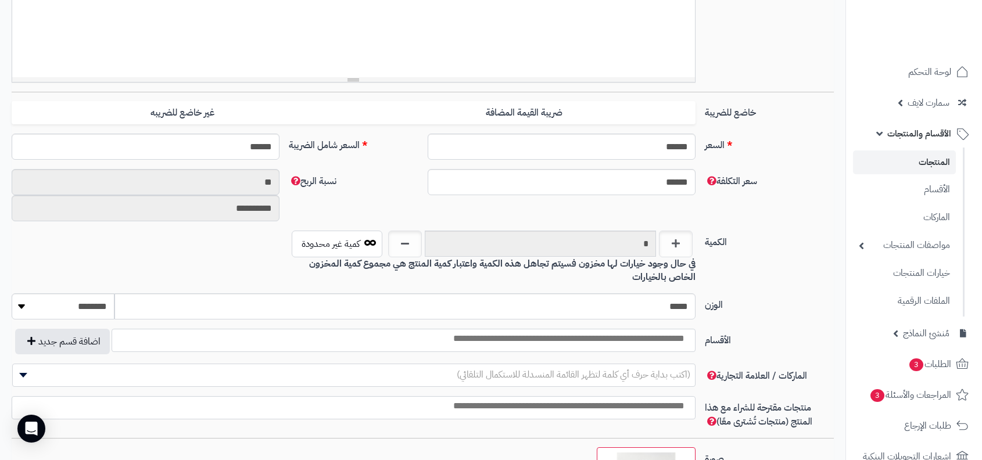
scroll to position [426, 0]
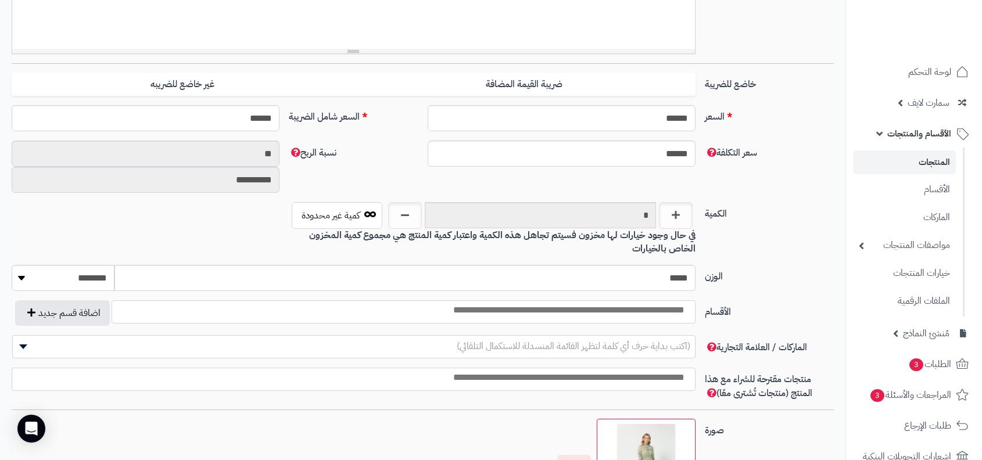
click at [763, 247] on div "الكمية * كمية غير محدودة في حال وجود خيارات لها مخزون فسيتم تجاهل هذه الكمية وا…" at bounding box center [422, 233] width 831 height 63
click at [915, 197] on link "الأقسام" at bounding box center [904, 189] width 103 height 24
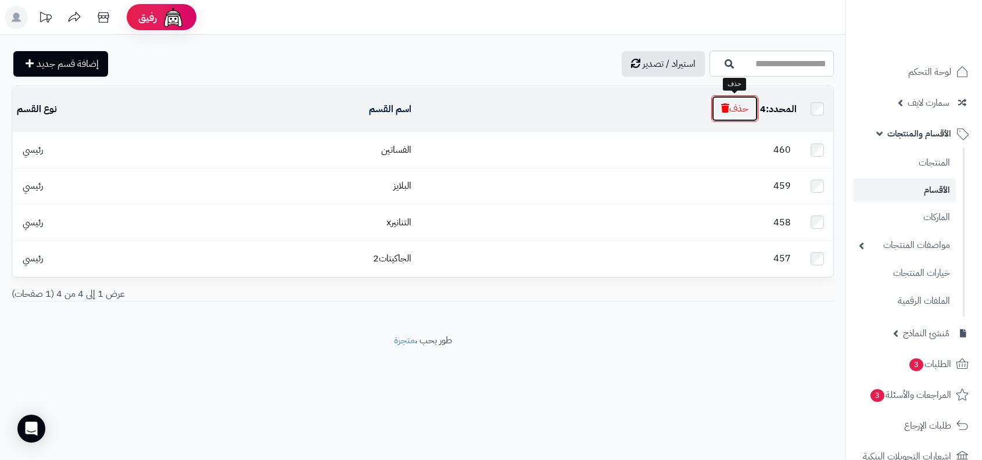
click at [727, 106] on button "حذف" at bounding box center [734, 108] width 47 height 27
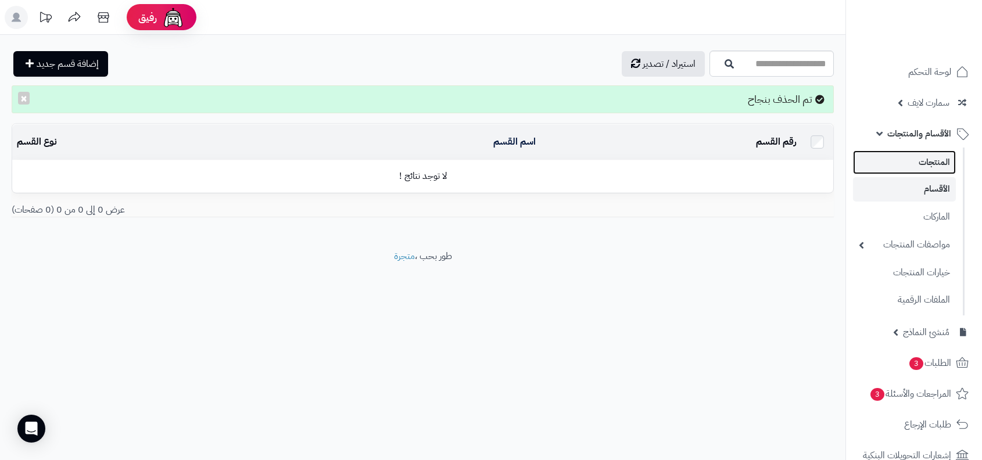
click at [885, 155] on link "المنتجات" at bounding box center [904, 162] width 103 height 24
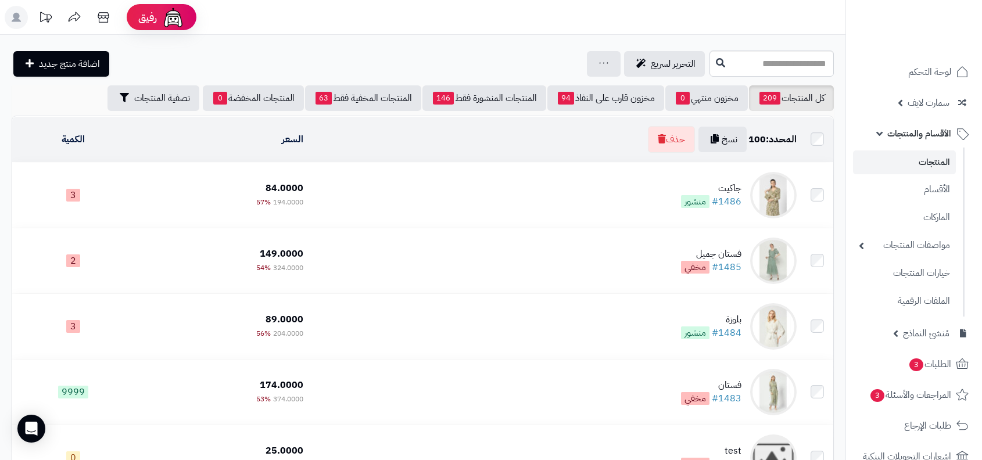
click at [693, 140] on div "المحدد: 100 نسخ حذف" at bounding box center [555, 139] width 484 height 27
click at [686, 140] on button "حذف" at bounding box center [671, 139] width 47 height 27
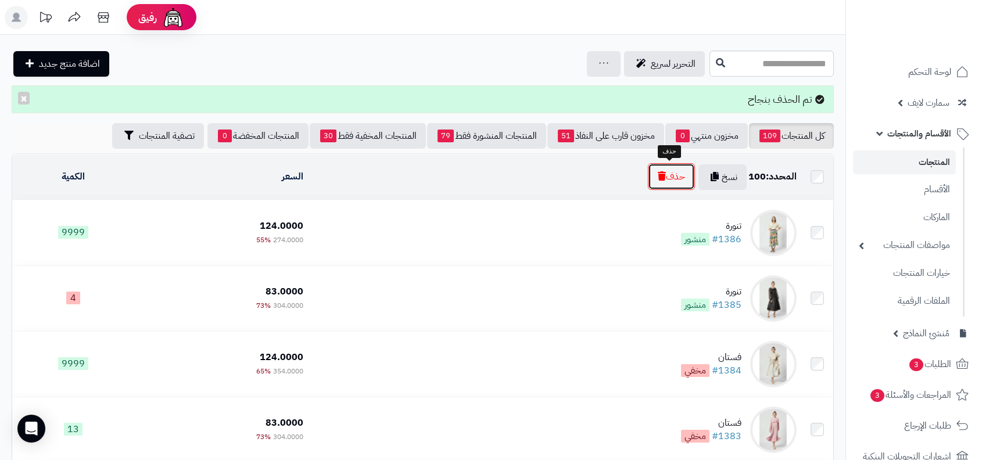
click at [683, 163] on button "حذف" at bounding box center [671, 176] width 47 height 27
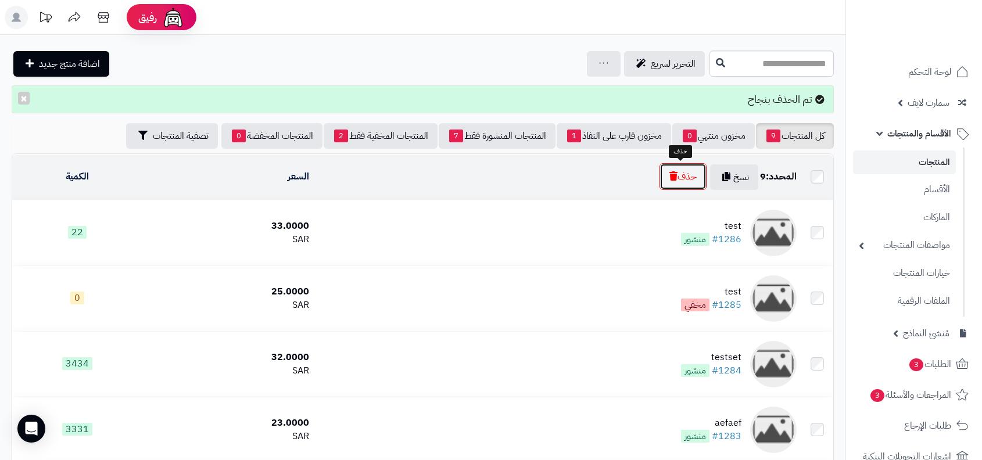
click at [673, 170] on button "حذف" at bounding box center [682, 176] width 47 height 27
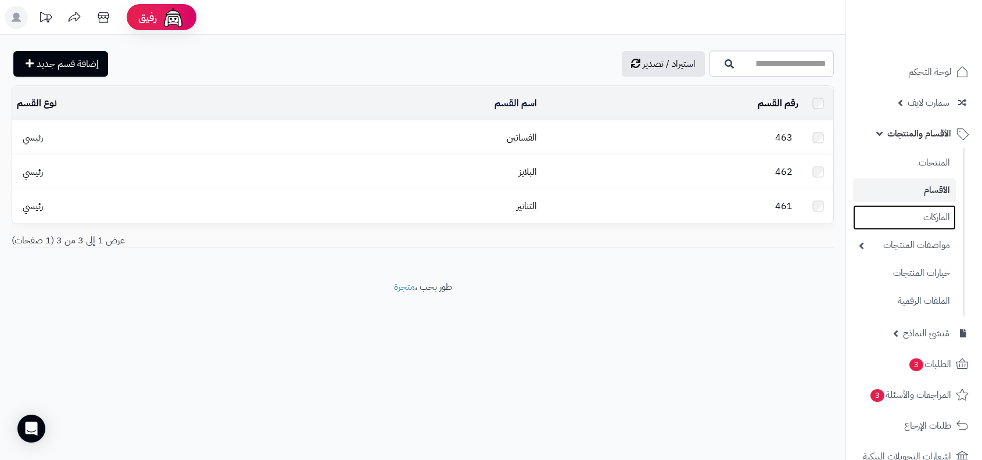
click at [922, 221] on link "الماركات" at bounding box center [904, 217] width 103 height 25
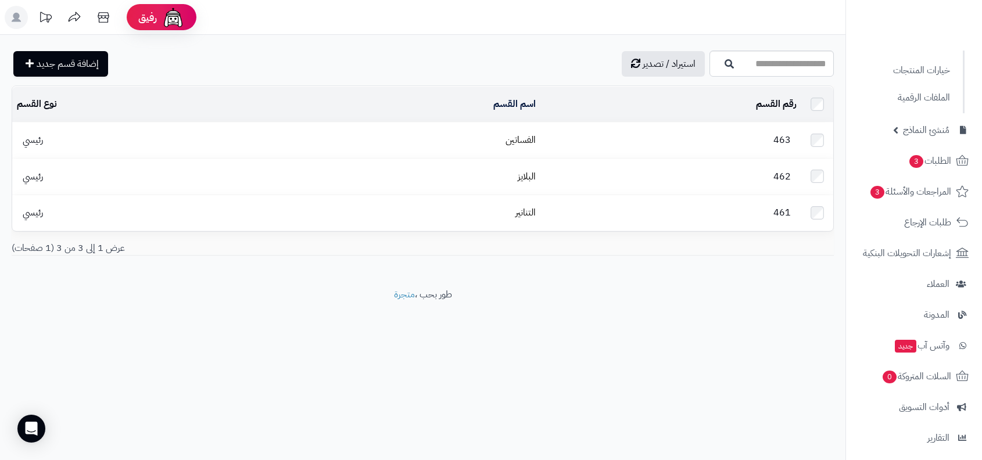
scroll to position [332, 0]
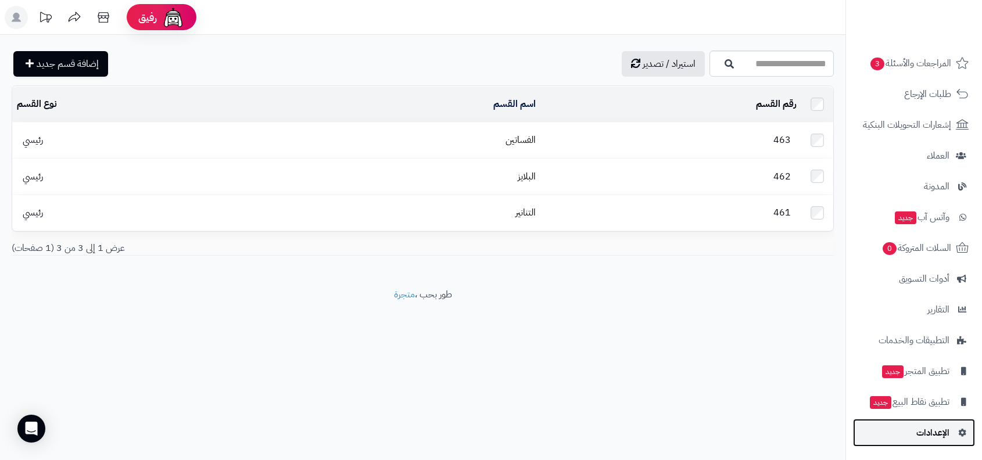
click at [922, 429] on span "الإعدادات" at bounding box center [932, 433] width 33 height 16
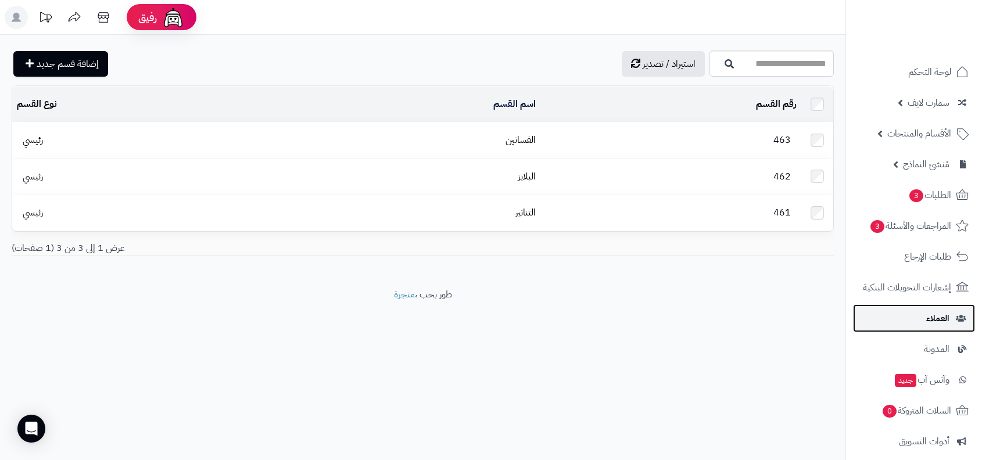
click at [928, 325] on span "العملاء" at bounding box center [937, 318] width 23 height 16
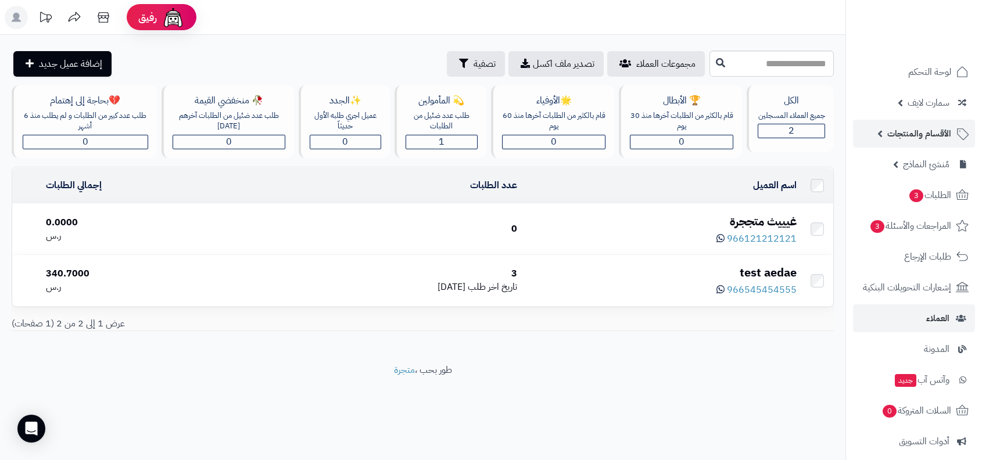
click at [877, 131] on link "الأقسام والمنتجات" at bounding box center [914, 134] width 122 height 28
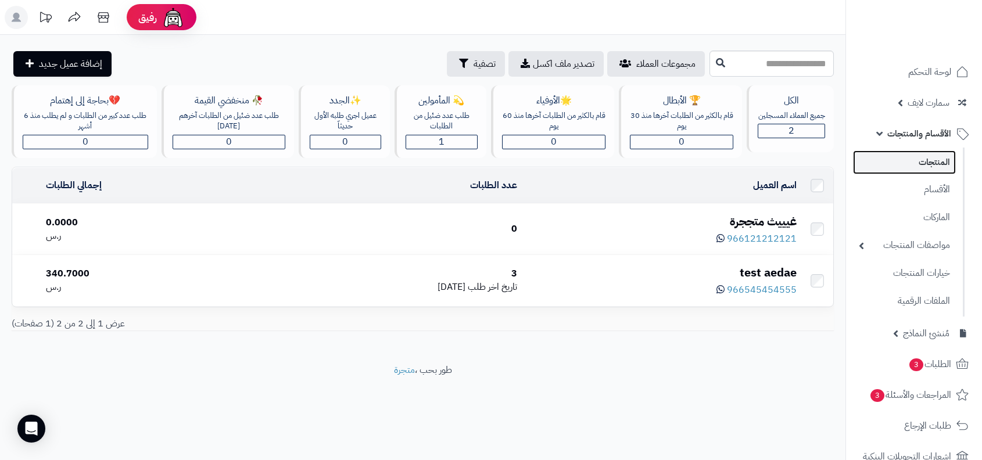
click at [894, 157] on link "المنتجات" at bounding box center [904, 162] width 103 height 24
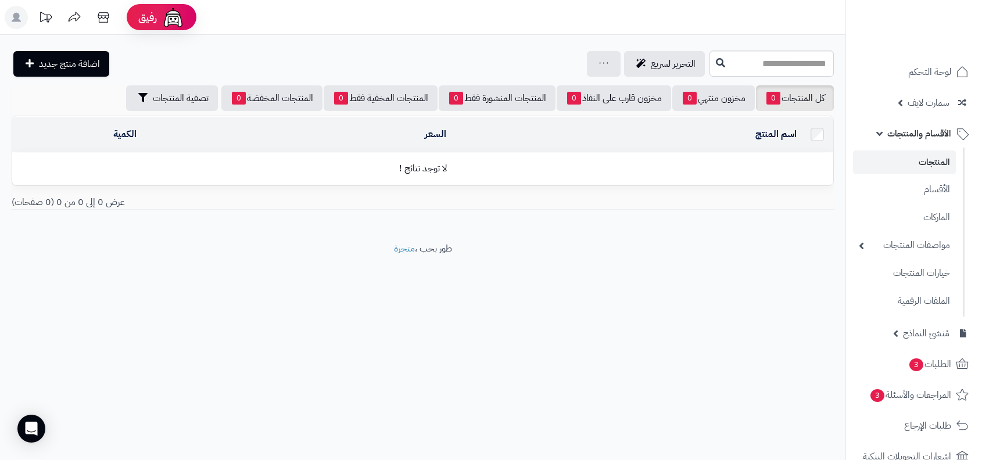
click at [939, 166] on link "المنتجات" at bounding box center [904, 162] width 103 height 24
click at [599, 62] on icon at bounding box center [603, 63] width 9 height 8
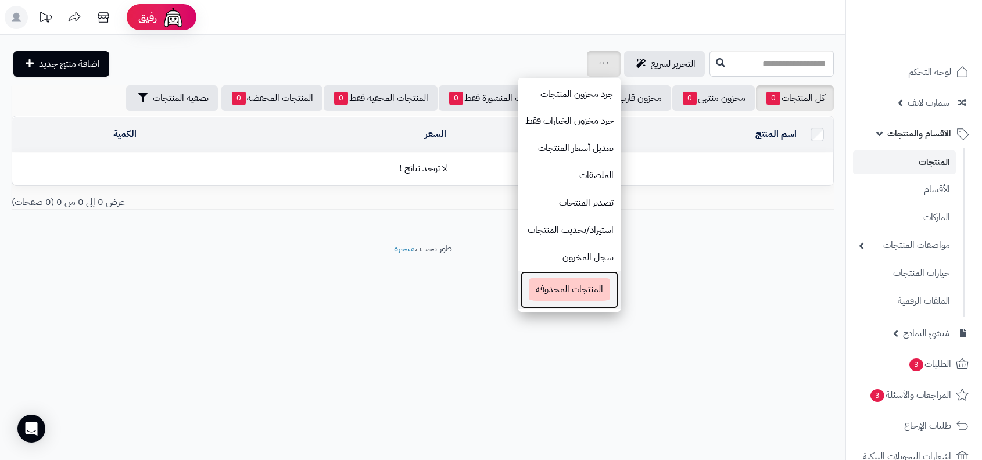
click at [568, 274] on link "المنتجات المحذوفة" at bounding box center [569, 290] width 99 height 38
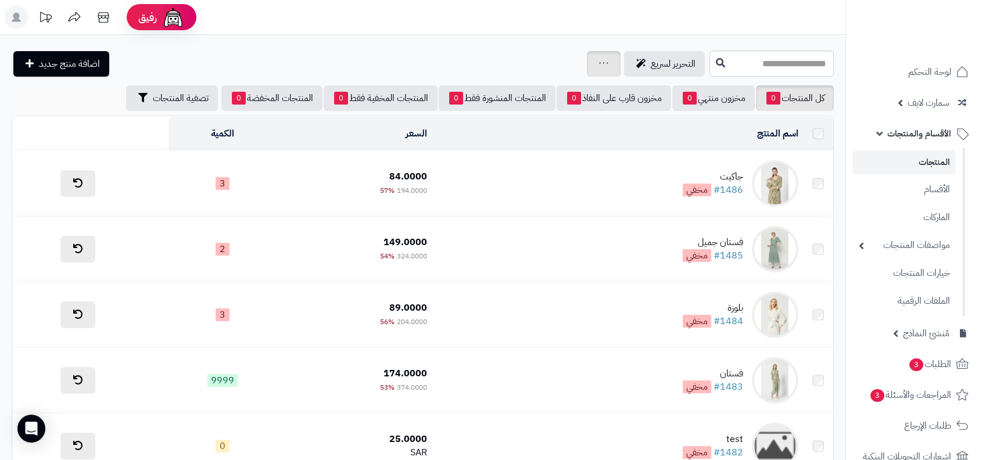
click at [604, 60] on div "جرد مخزون المنتجات جرد مخزون الخيارات فقط تعديل أسعار المنتجات الملصقات تصدير ا…" at bounding box center [604, 64] width 34 height 26
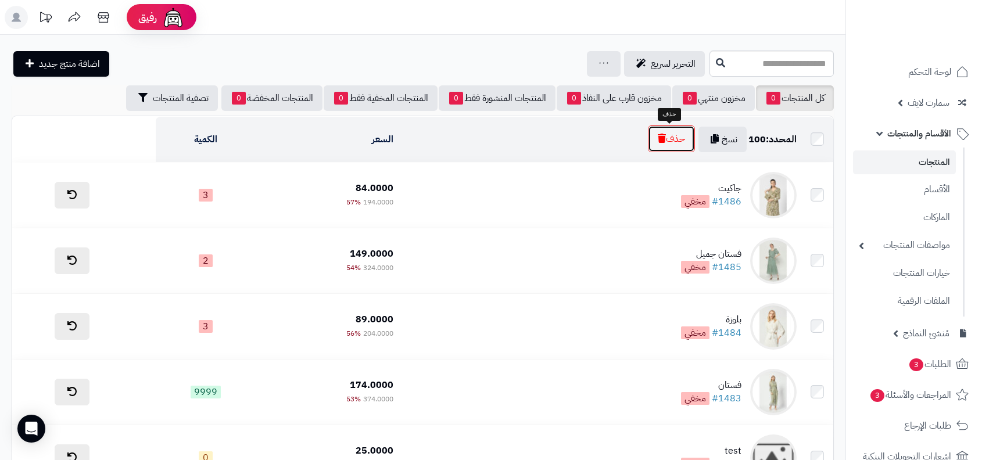
click at [682, 130] on button "حذف" at bounding box center [671, 139] width 47 height 27
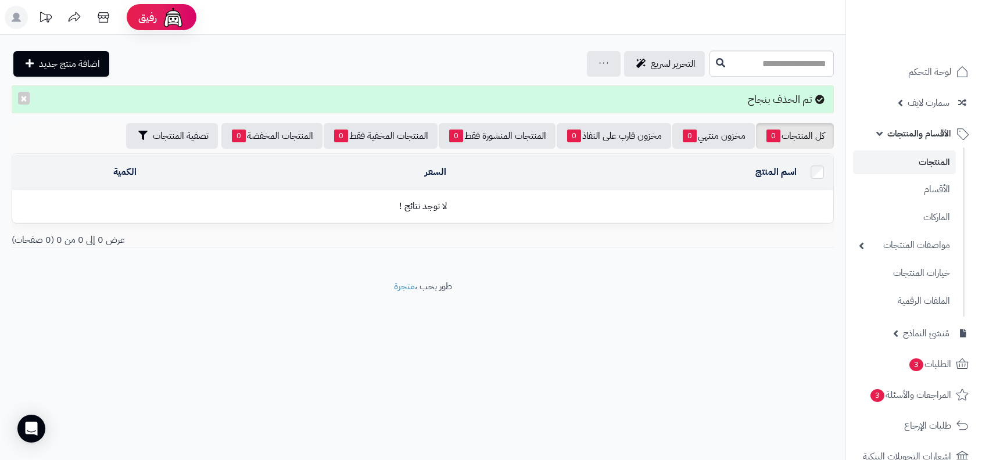
click at [902, 160] on link "المنتجات" at bounding box center [904, 162] width 103 height 24
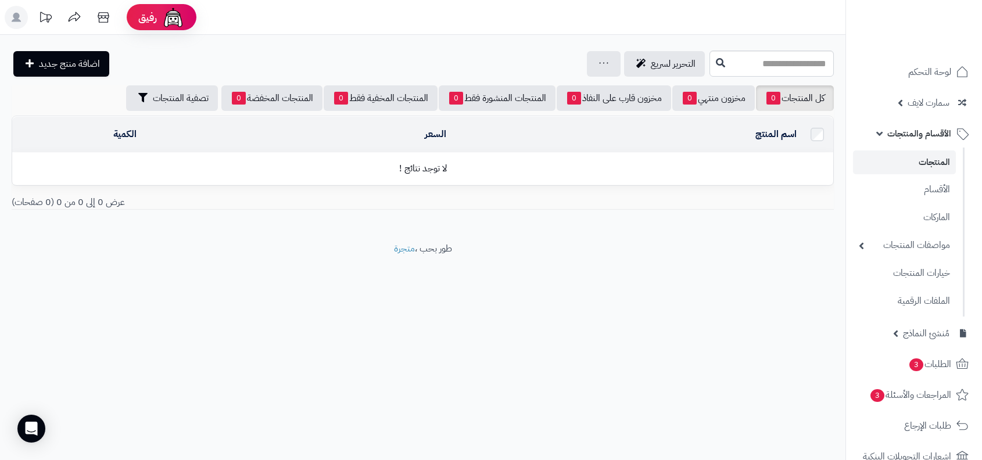
click at [920, 202] on ul "المنتجات الأقسام الماركات مواصفات المنتجات مواصفات المنتجات أنواع المواصفات خيا…" at bounding box center [905, 232] width 119 height 169
click at [927, 199] on link "الأقسام" at bounding box center [904, 189] width 103 height 24
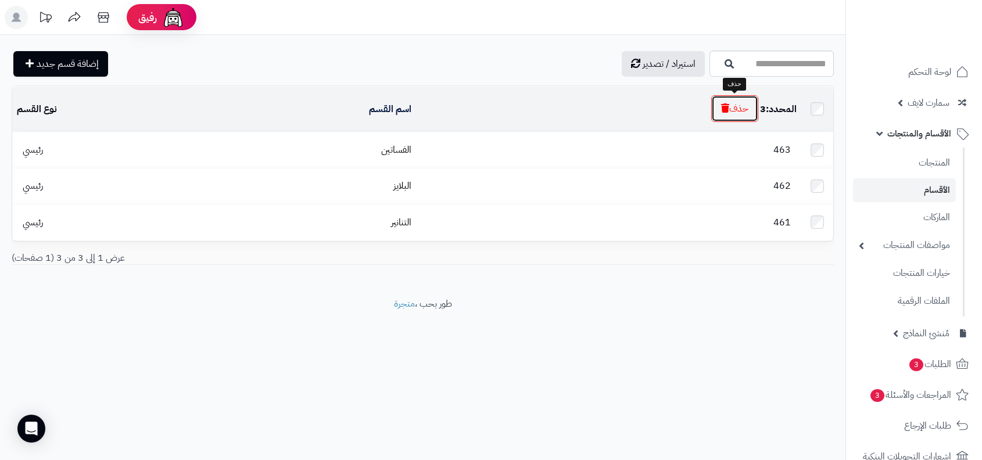
click at [738, 107] on button "حذف" at bounding box center [734, 108] width 47 height 27
